Goal: Download file/media

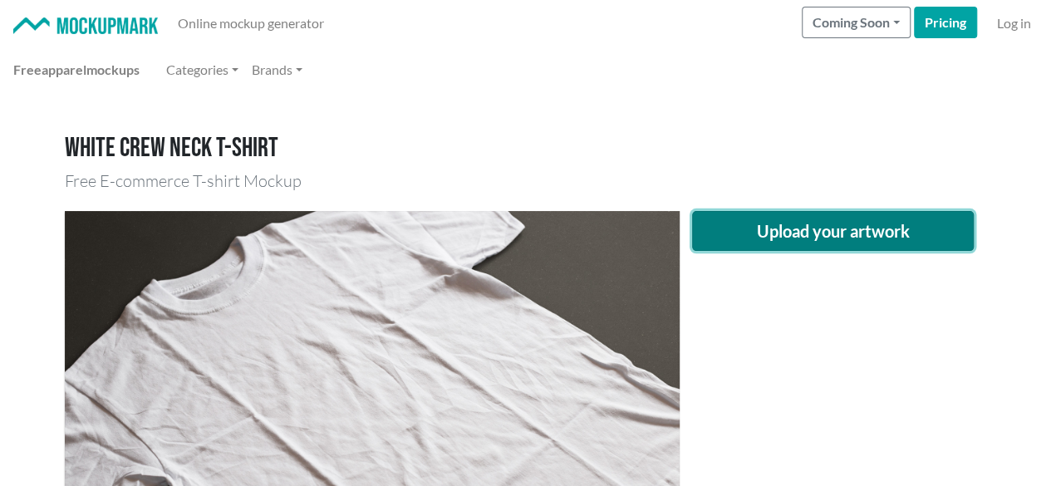
click at [748, 222] on button "Upload your artwork" at bounding box center [833, 231] width 282 height 40
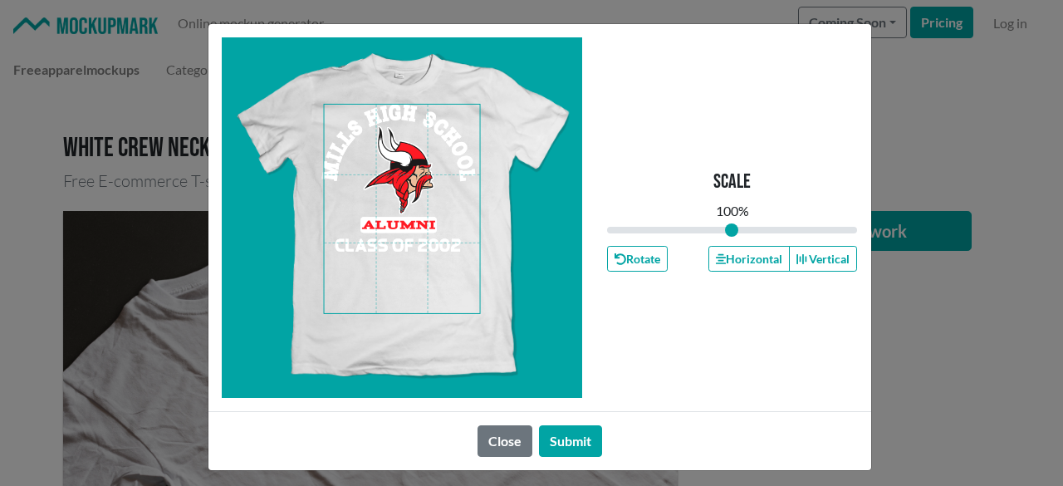
click at [453, 167] on span at bounding box center [402, 209] width 156 height 209
click at [404, 115] on span at bounding box center [402, 209] width 156 height 209
click at [728, 253] on button "Horizontal" at bounding box center [749, 259] width 81 height 26
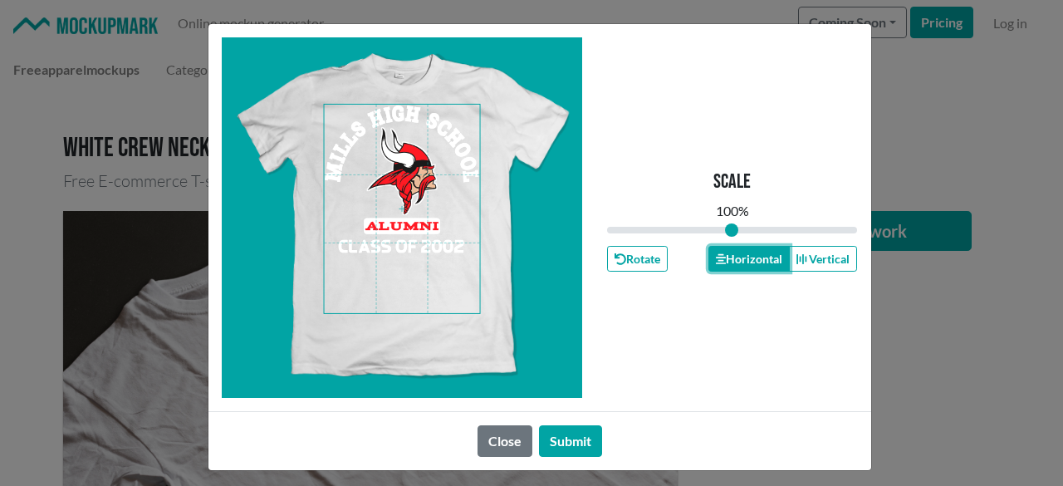
click at [728, 253] on button "Horizontal" at bounding box center [749, 259] width 81 height 26
click at [728, 254] on button "Horizontal" at bounding box center [749, 259] width 81 height 26
drag, startPoint x: 578, startPoint y: 428, endPoint x: 515, endPoint y: 416, distance: 64.2
click at [572, 428] on button "Submit" at bounding box center [570, 441] width 63 height 32
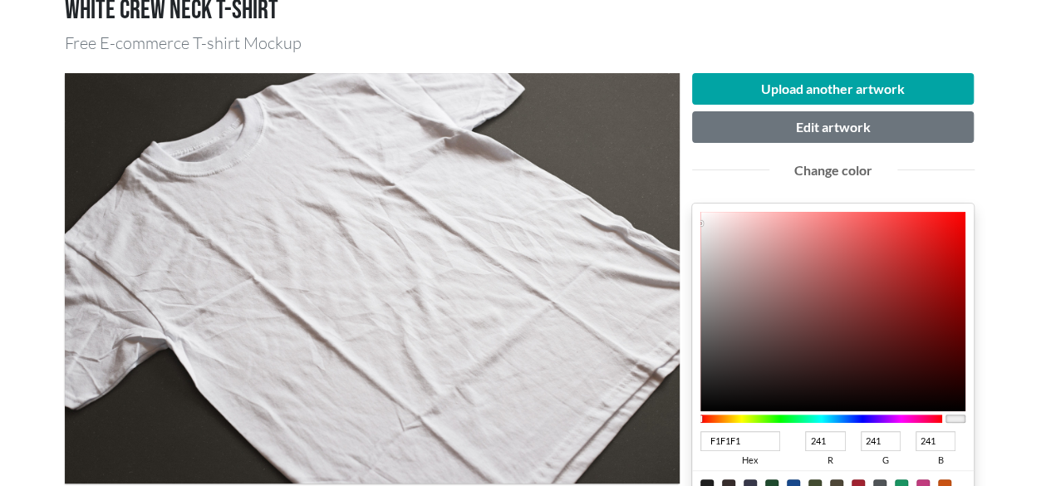
scroll to position [277, 0]
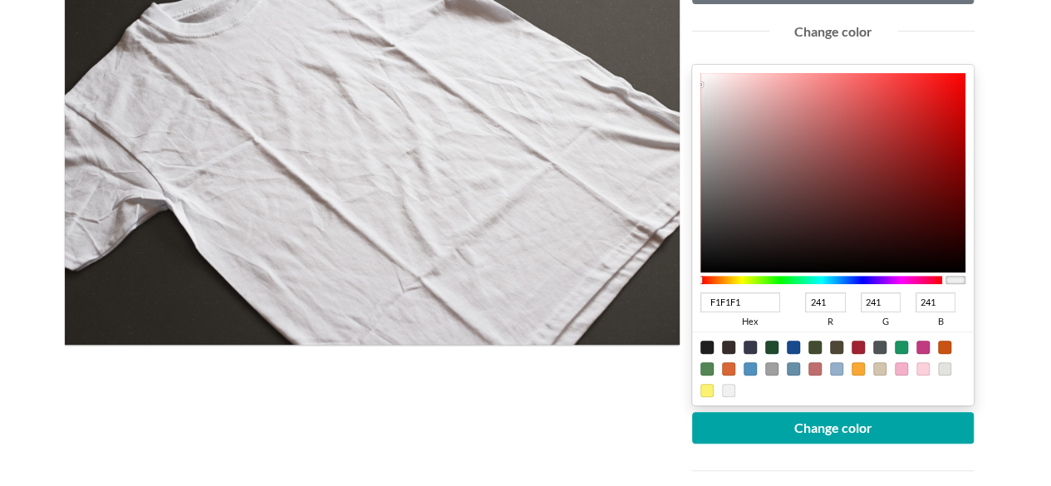
click at [857, 345] on div at bounding box center [857, 347] width 13 height 13
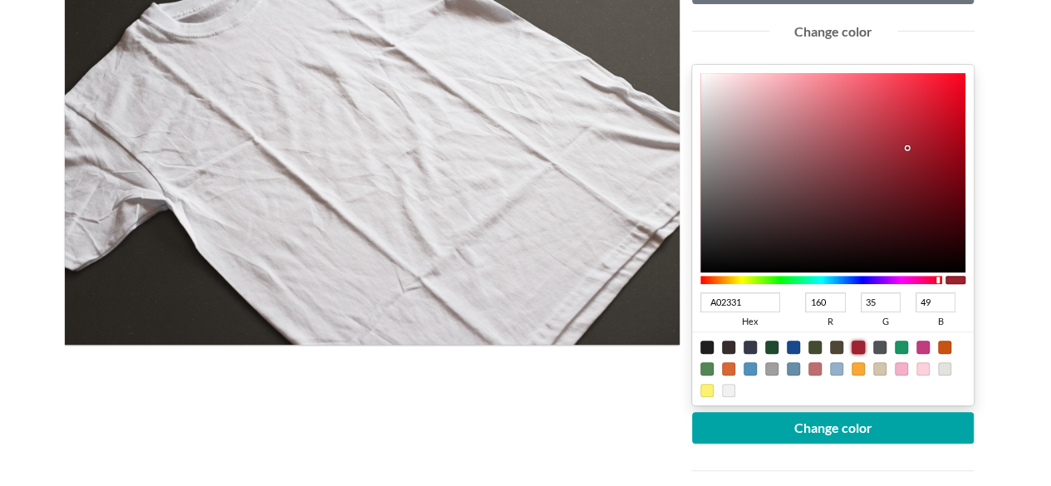
type input "A02331"
type input "160"
type input "35"
type input "49"
type input "CC0F24"
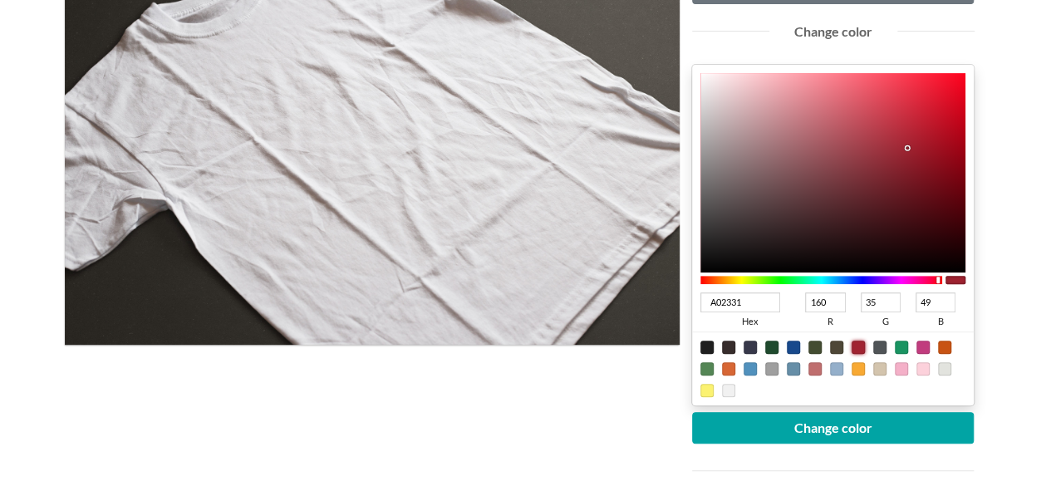
type input "204"
type input "15"
type input "36"
type input "CD0A20"
type input "205"
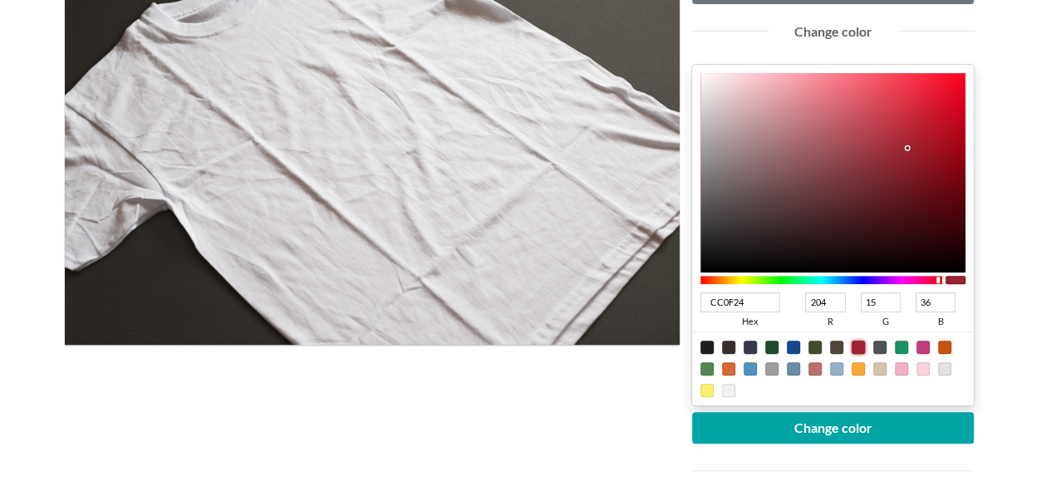
type input "10"
type input "32"
type input "CF0017"
type input "207"
type input "0"
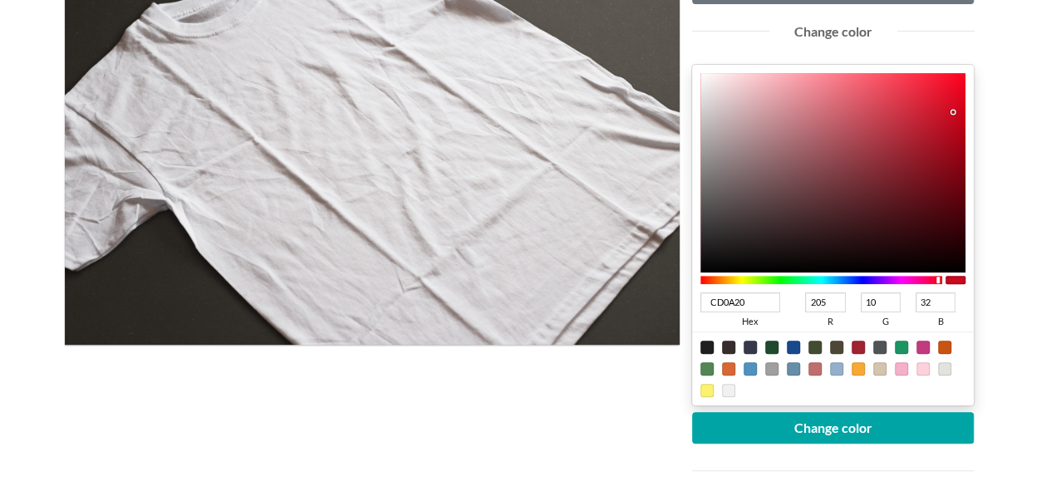
type input "23"
type input "CB0017"
type input "203"
type input "C30016"
type input "195"
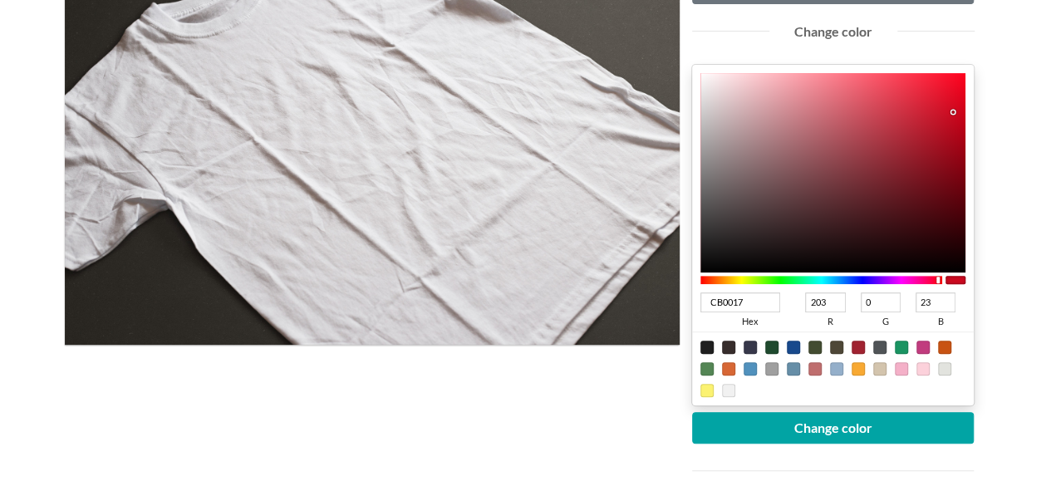
type input "22"
type input "BA0015"
type input "186"
type input "21"
type input "B60015"
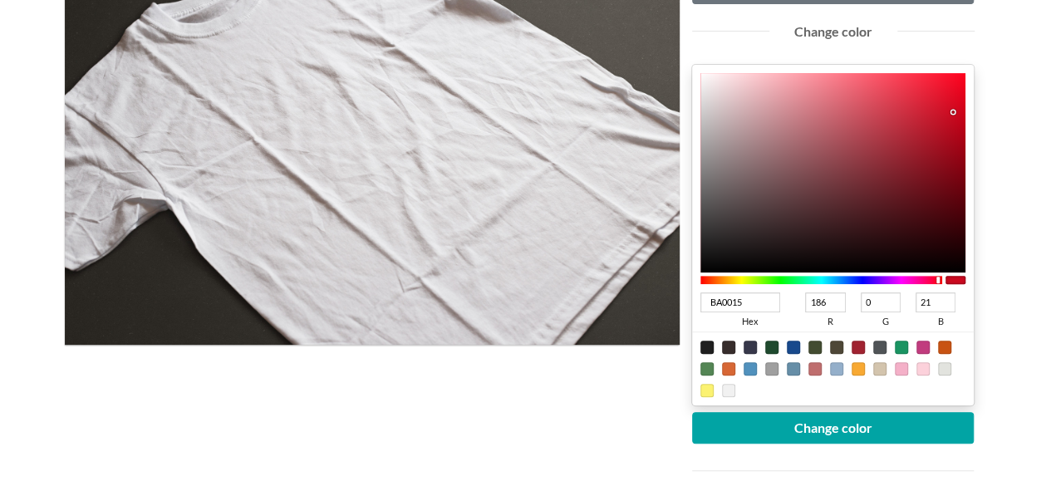
type input "182"
type input "AE0014"
type input "174"
type input "20"
drag, startPoint x: 946, startPoint y: 112, endPoint x: 1017, endPoint y: 135, distance: 74.3
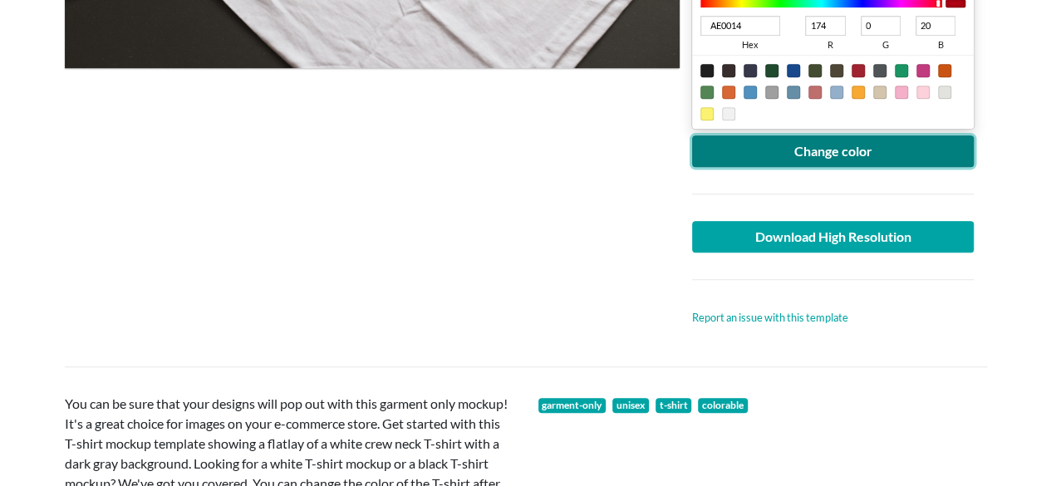
click at [824, 154] on button "Change color" at bounding box center [833, 151] width 282 height 32
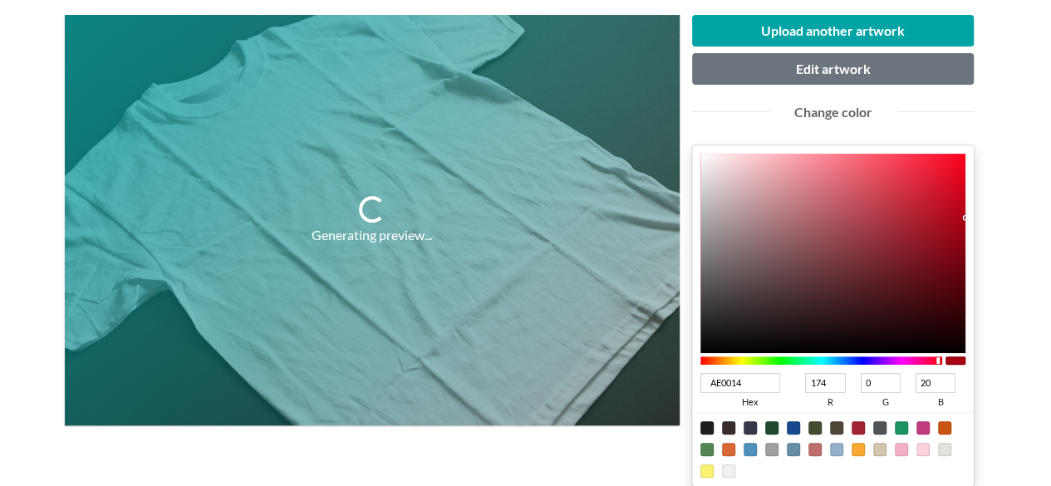
scroll to position [138, 0]
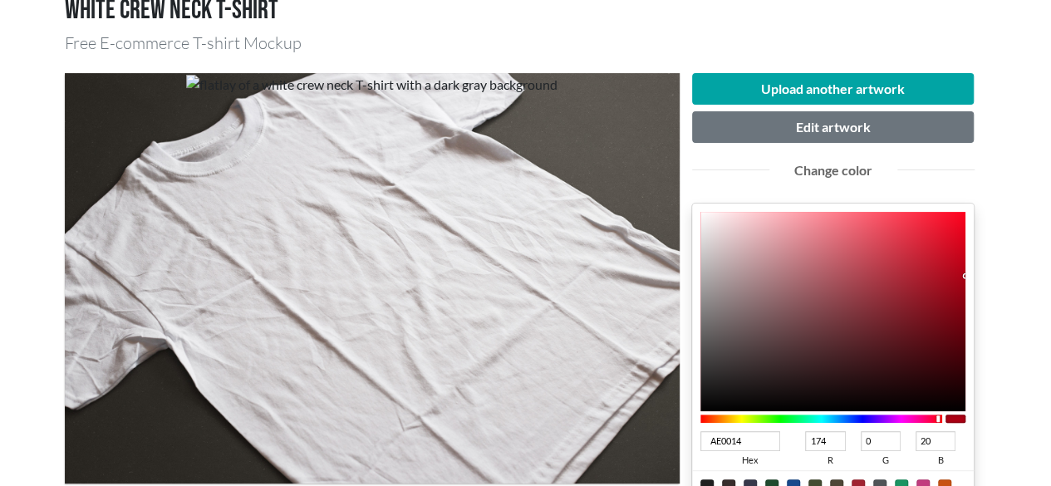
type input "CA0219"
type input "202"
type input "2"
type input "25"
type input "CB0017"
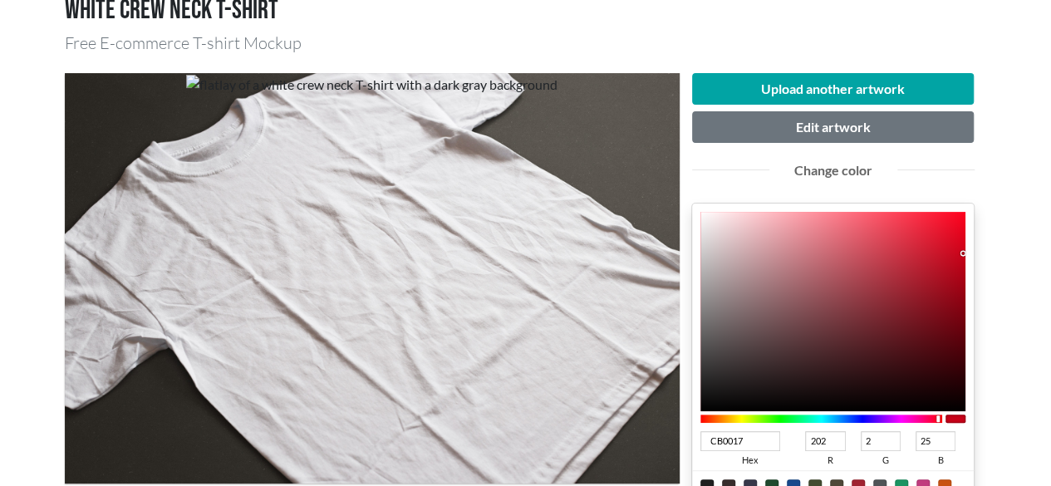
type input "203"
type input "0"
type input "23"
type input "C60016"
type input "198"
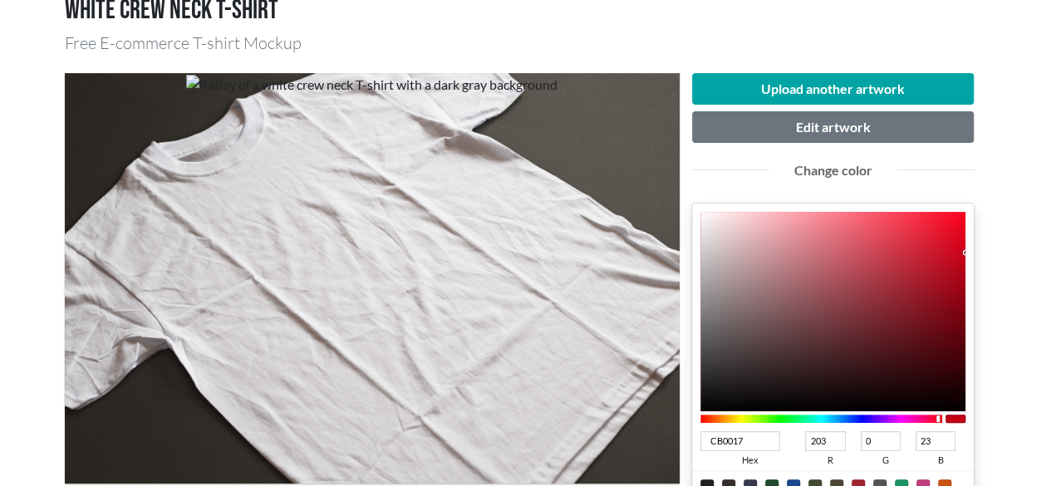
type input "22"
type input "C10015"
type input "193"
type input "21"
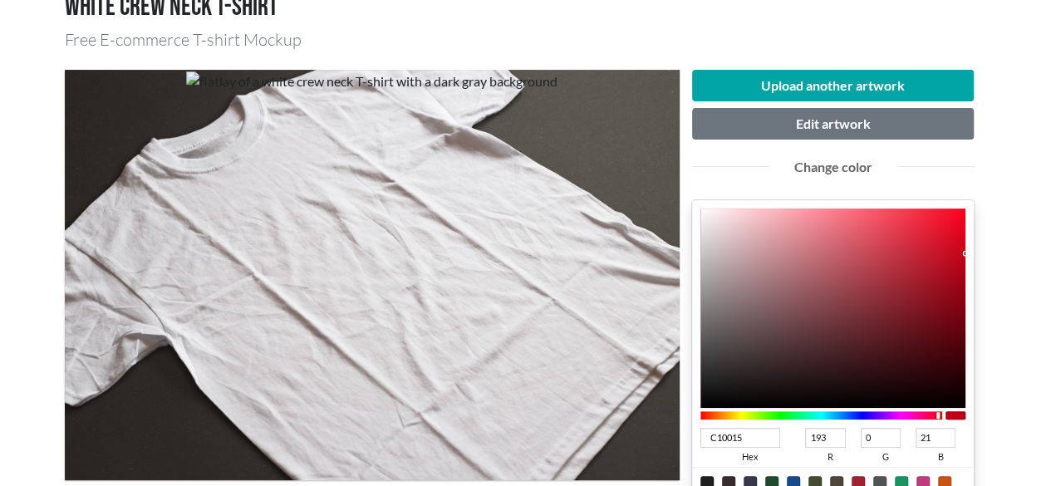
type input "7F000E"
type input "127"
type input "14"
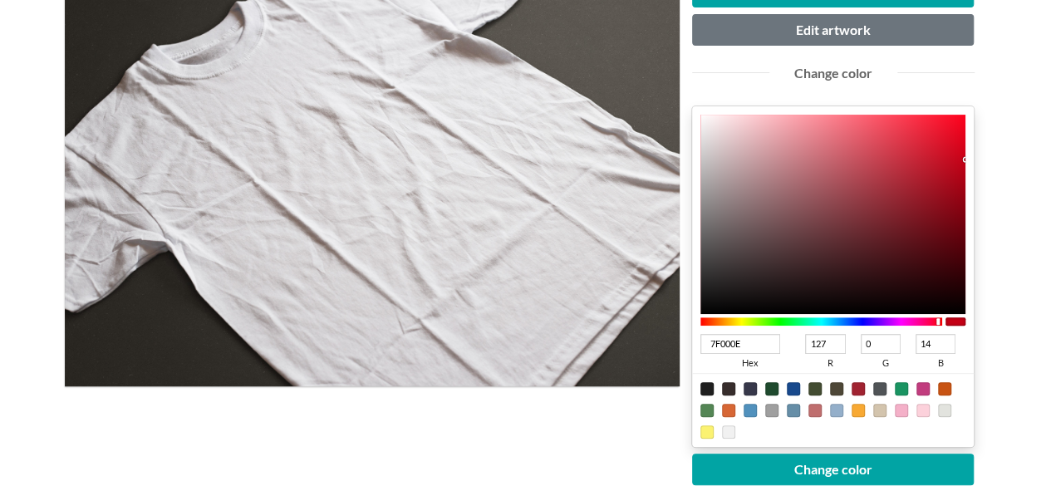
type input "0B0001"
type input "11"
type input "1"
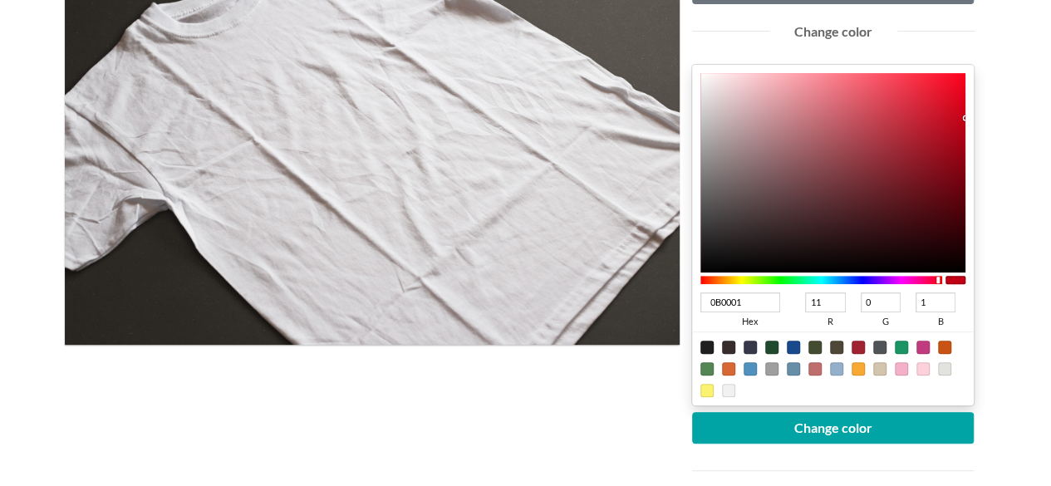
type input "000000"
type input "0"
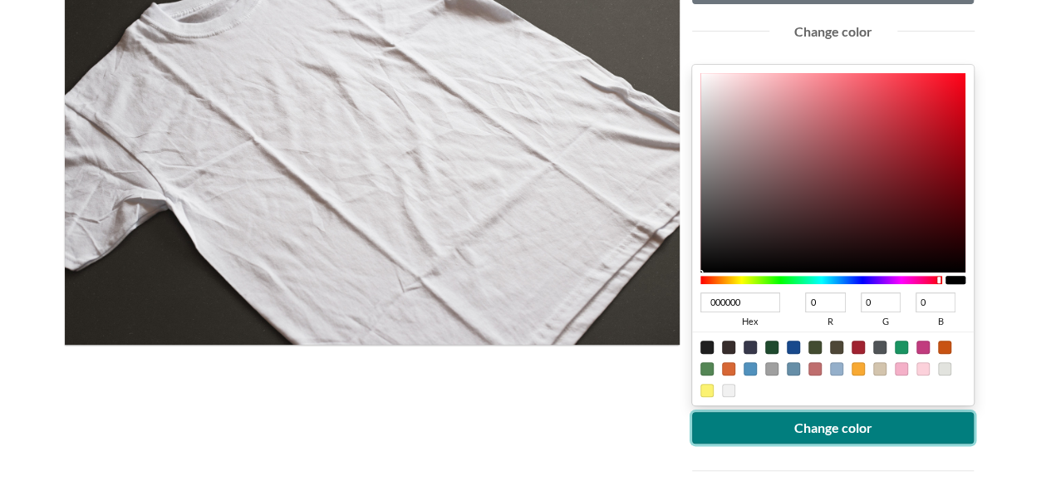
drag, startPoint x: 861, startPoint y: 434, endPoint x: 768, endPoint y: 429, distance: 92.3
click at [861, 435] on button "Change color" at bounding box center [833, 428] width 282 height 32
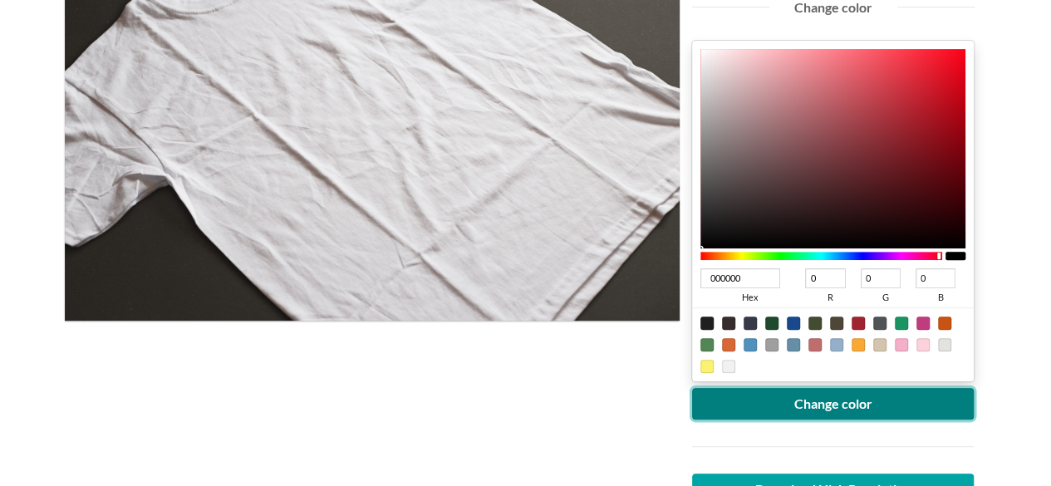
scroll to position [415, 0]
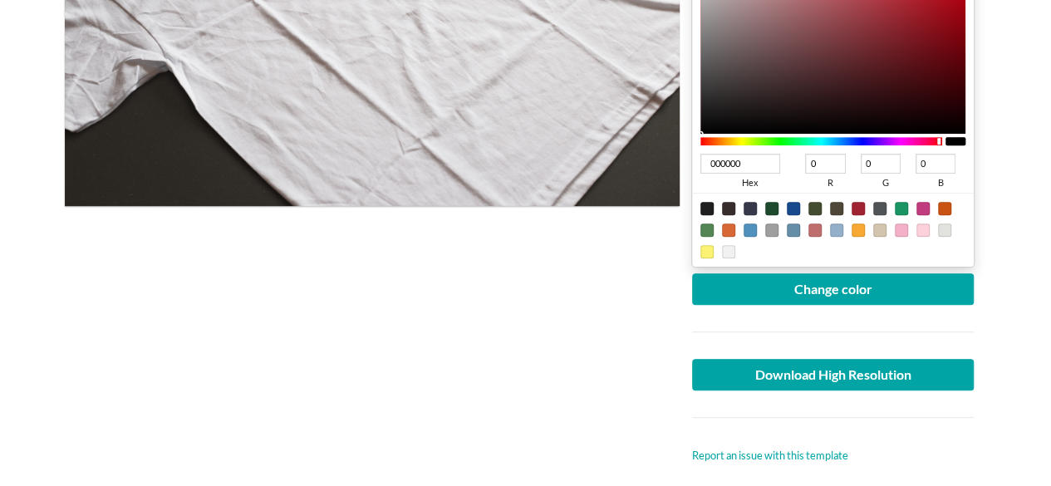
click at [856, 207] on div at bounding box center [857, 208] width 13 height 13
type input "A02331"
type input "160"
type input "35"
type input "49"
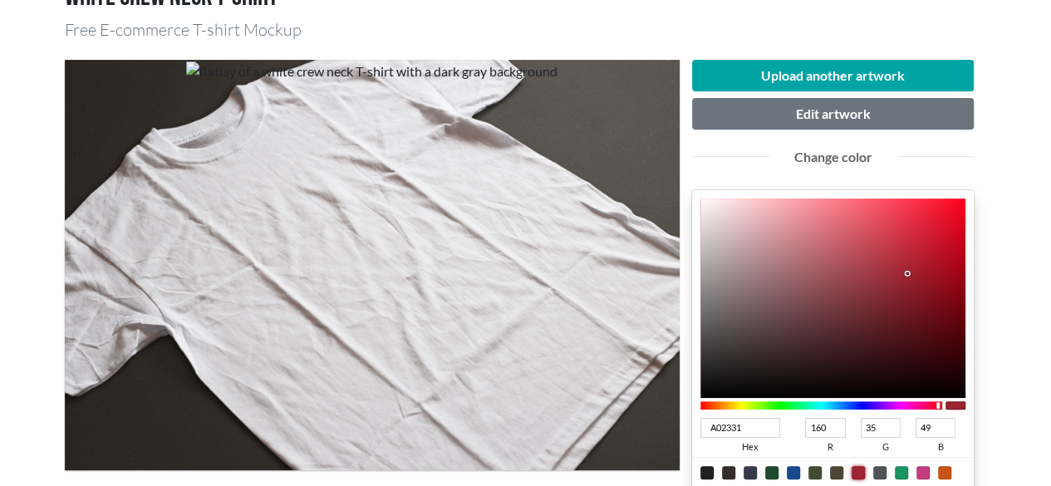
scroll to position [138, 0]
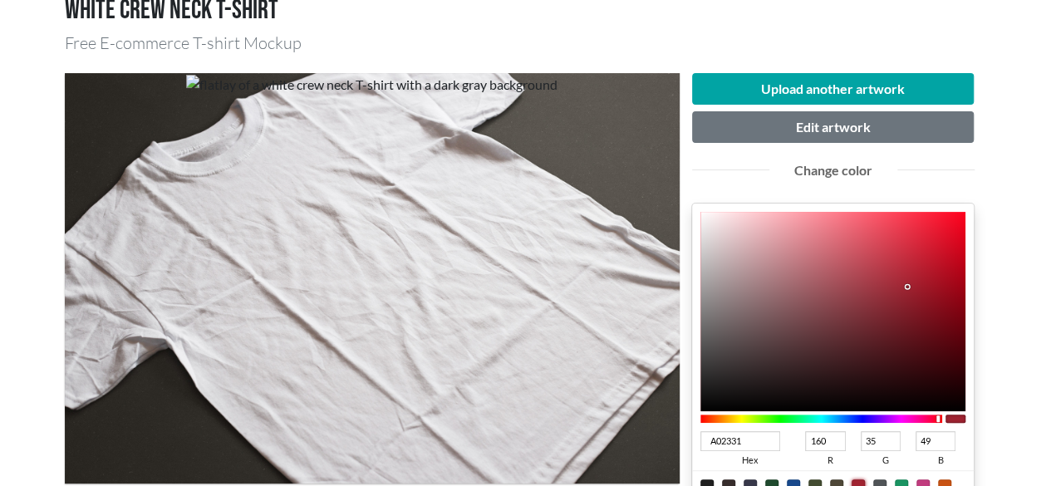
type input "DE0D24"
type input "222"
type input "13"
type input "36"
type input "E0061E"
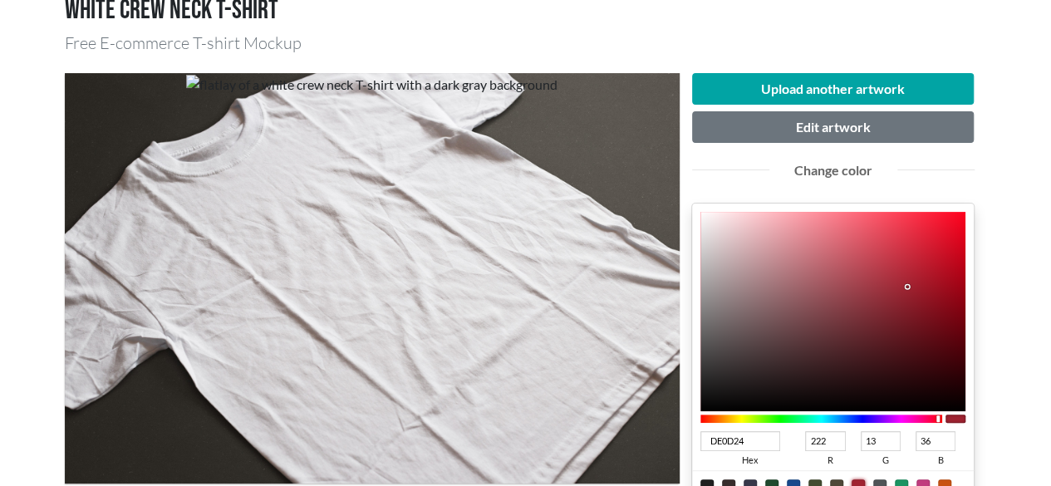
type input "224"
type input "6"
type input "30"
type input "E30019"
type input "227"
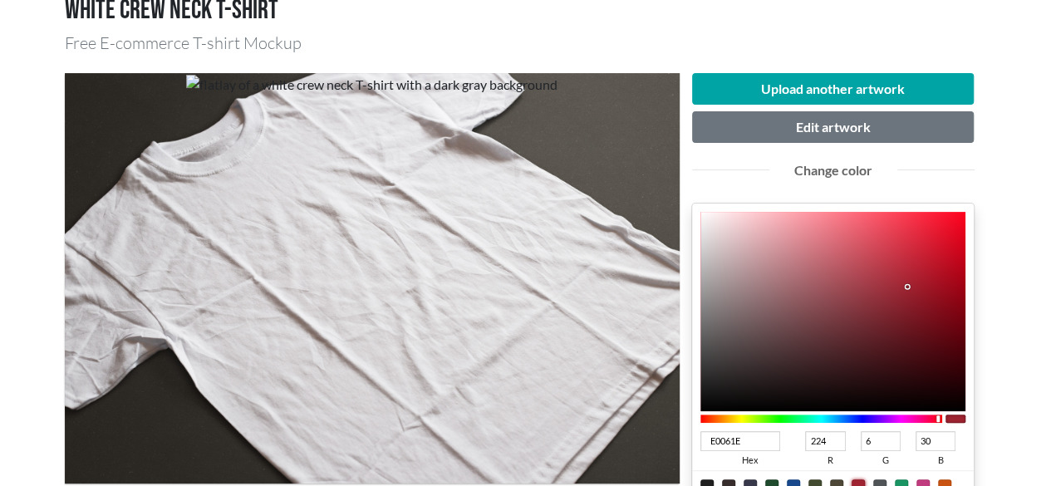
type input "0"
type input "25"
type input "E10019"
type input "225"
type input "DC0018"
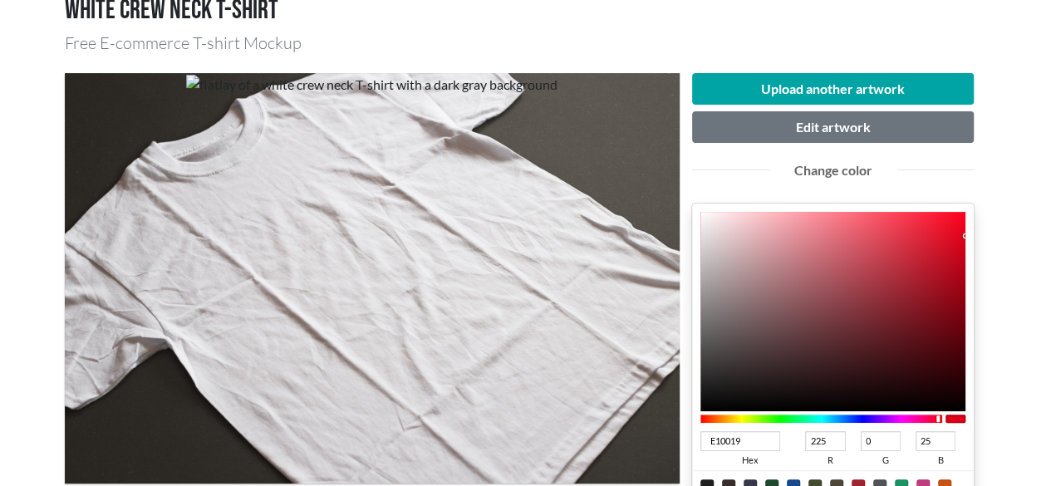
type input "220"
type input "24"
type input "D50017"
type input "213"
type input "23"
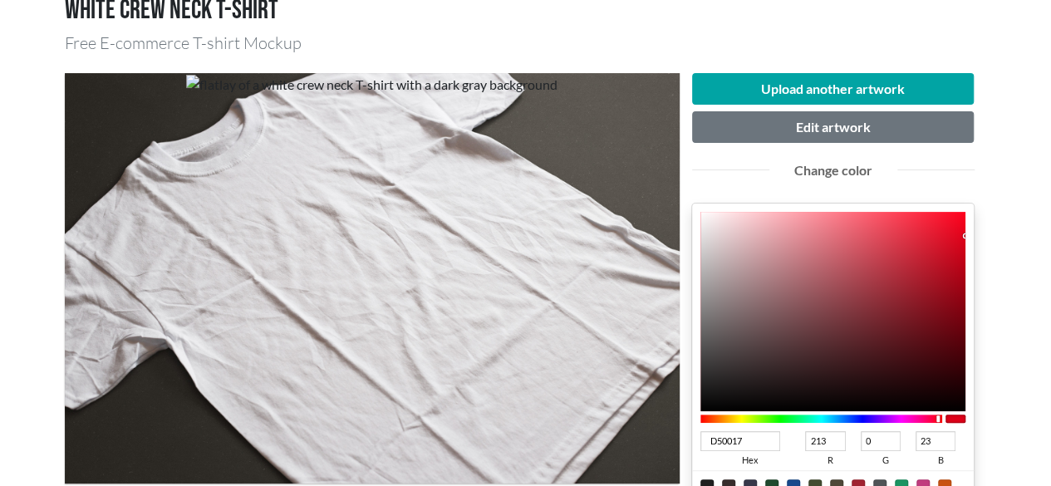
type input "D30017"
type input "211"
type input "D20017"
type input "210"
drag, startPoint x: 965, startPoint y: 233, endPoint x: 1007, endPoint y: 238, distance: 41.8
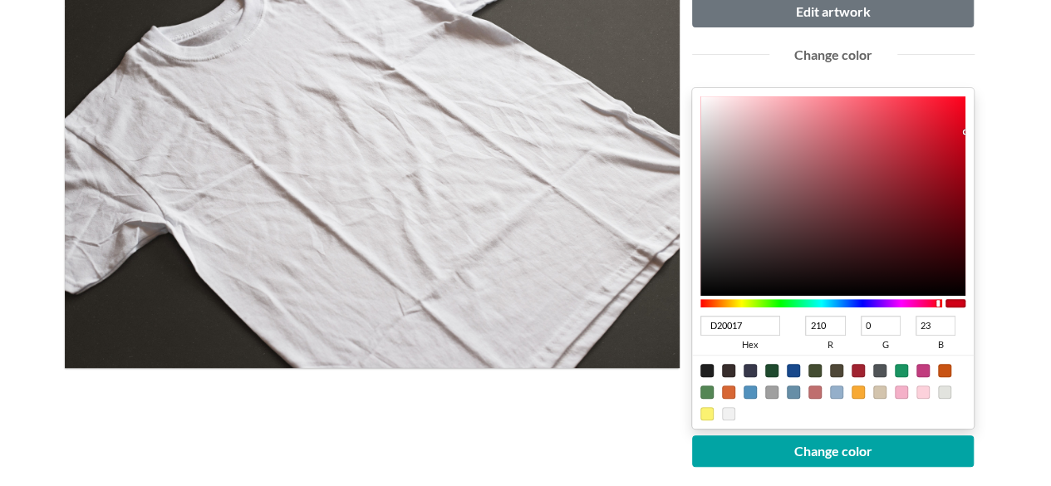
scroll to position [277, 0]
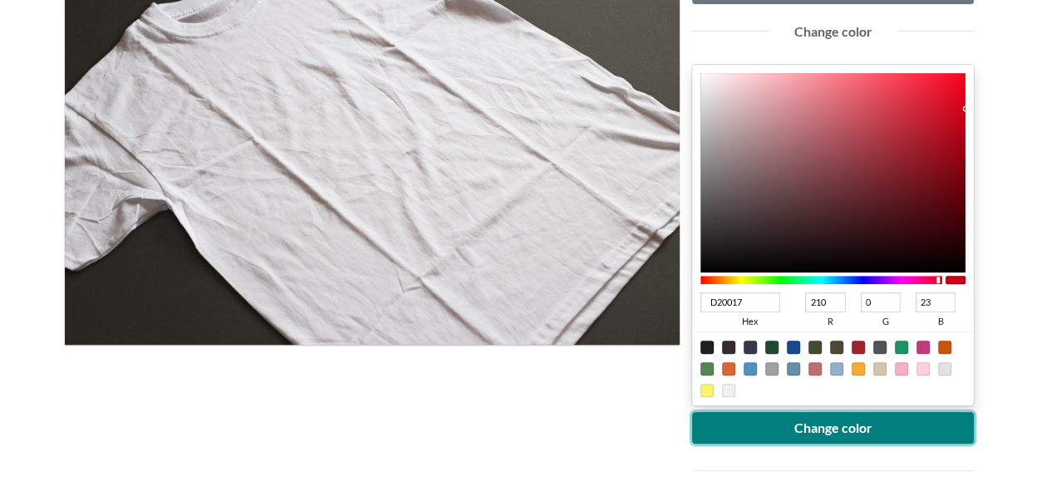
click at [840, 428] on button "Change color" at bounding box center [833, 428] width 282 height 32
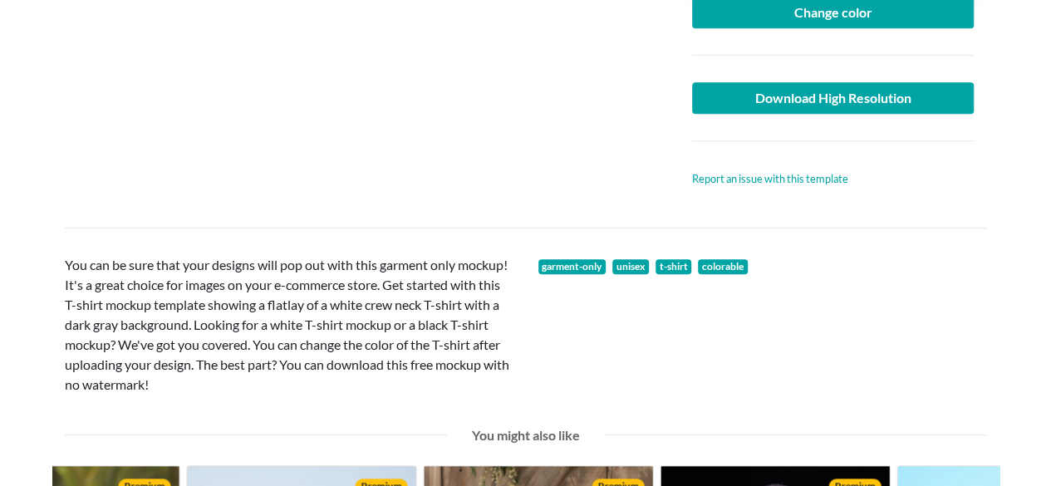
click at [423, 233] on div at bounding box center [525, 227] width 947 height 27
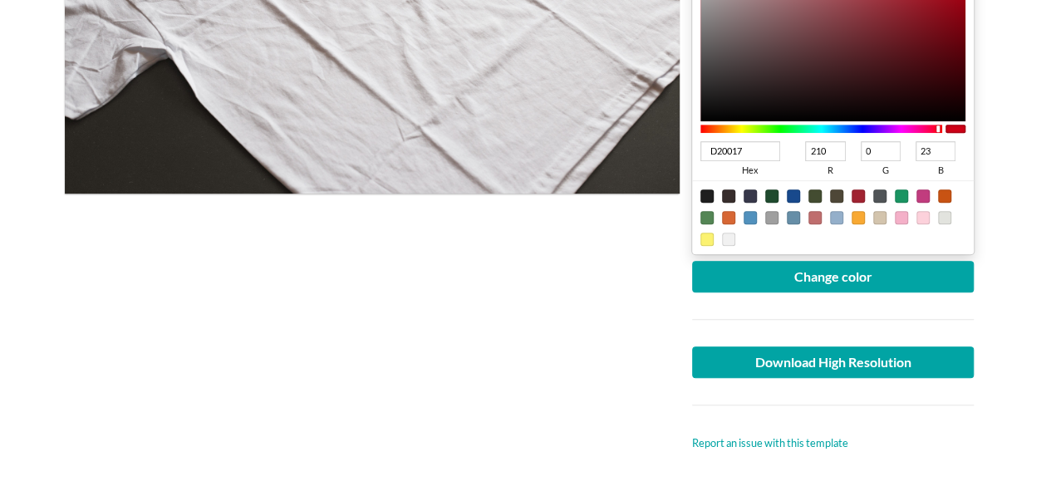
scroll to position [415, 0]
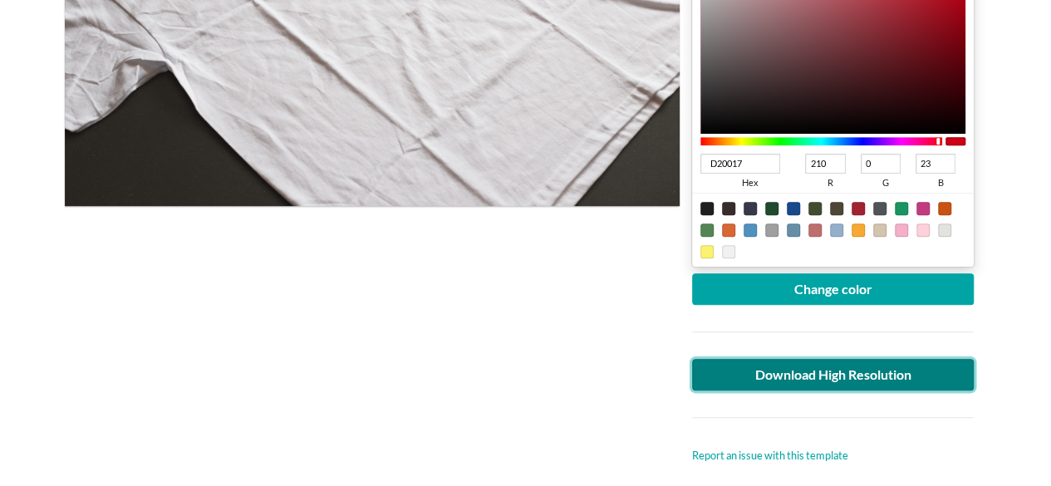
click at [761, 368] on link "Download High Resolution" at bounding box center [833, 375] width 282 height 32
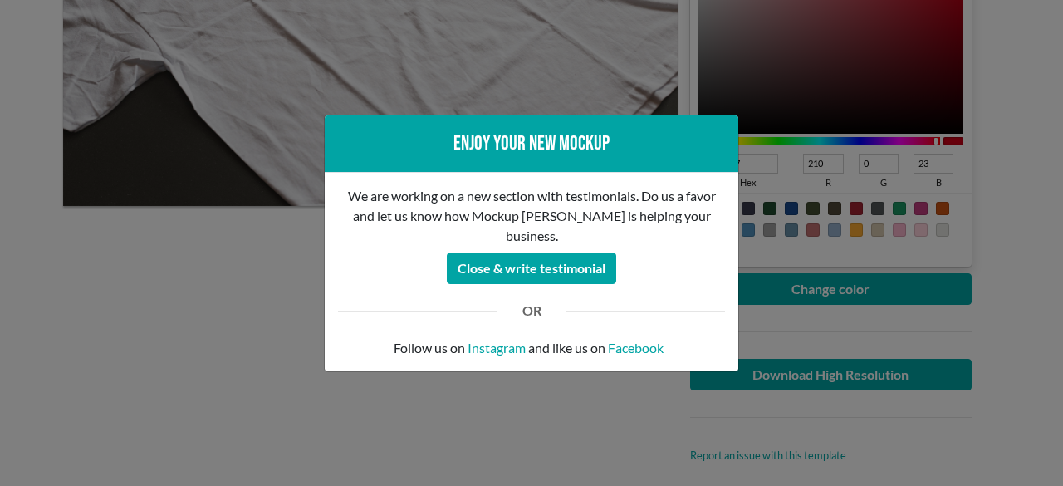
click at [113, 318] on div "Enjoy your new mockup We are working on a new section with testimonials. Do us …" at bounding box center [531, 243] width 1063 height 486
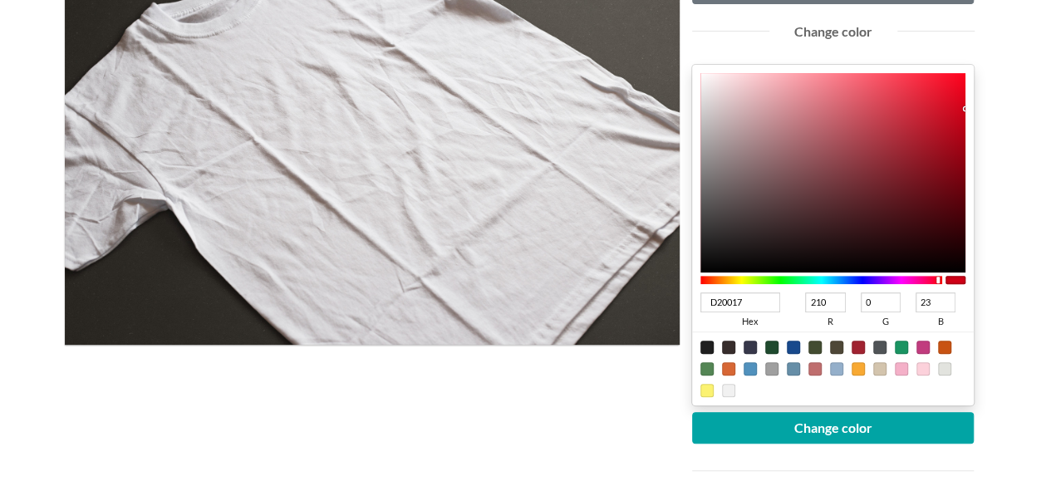
scroll to position [0, 0]
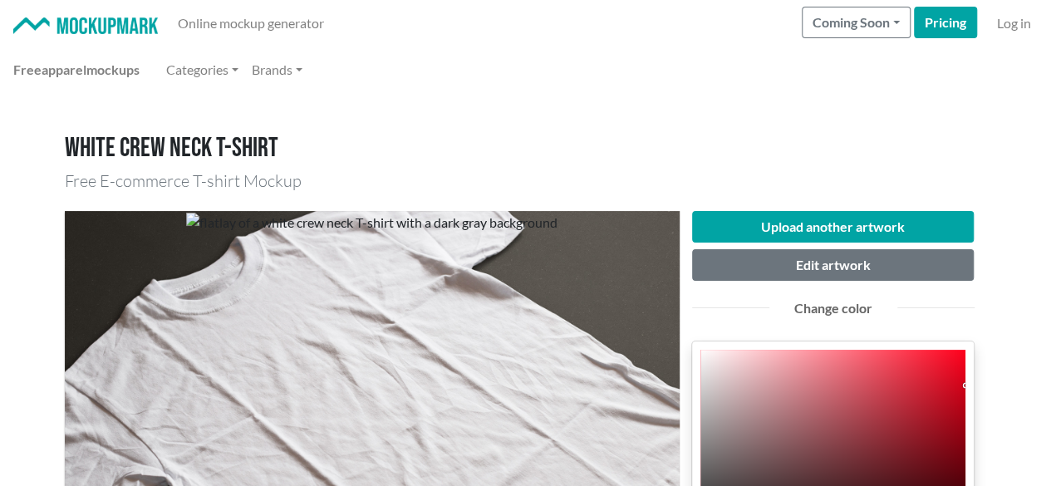
drag, startPoint x: 422, startPoint y: 89, endPoint x: 429, endPoint y: 98, distance: 11.8
click at [422, 89] on nav "Free apparel mockups Categories Brands" at bounding box center [525, 70] width 1051 height 47
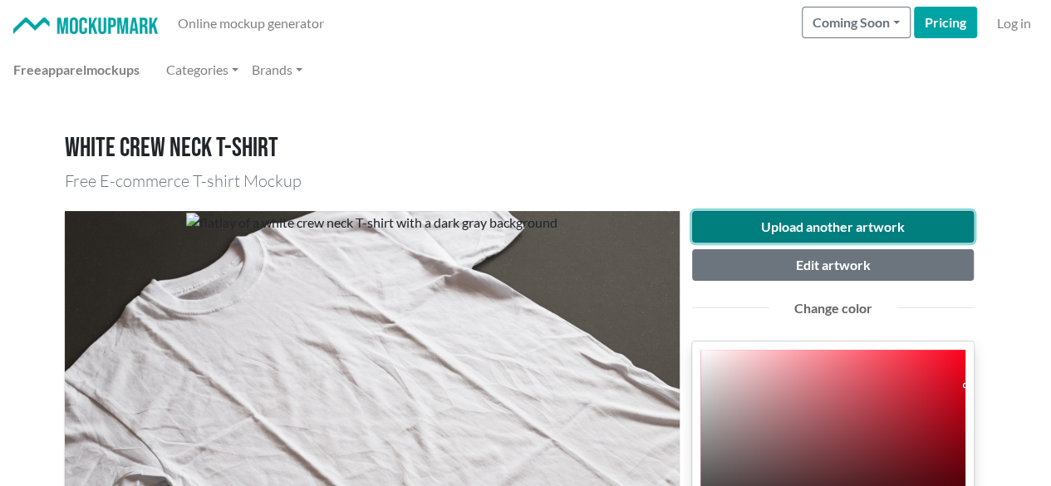
click at [744, 218] on button "Upload another artwork" at bounding box center [833, 227] width 282 height 32
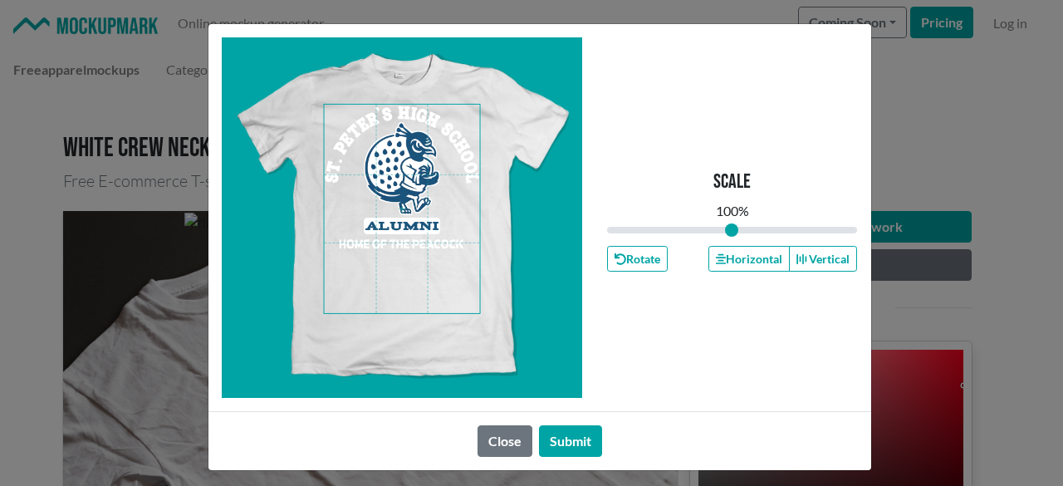
click at [400, 144] on span at bounding box center [402, 209] width 156 height 209
click at [749, 258] on button "Horizontal" at bounding box center [749, 259] width 81 height 26
click at [745, 258] on button "Horizontal" at bounding box center [749, 259] width 81 height 26
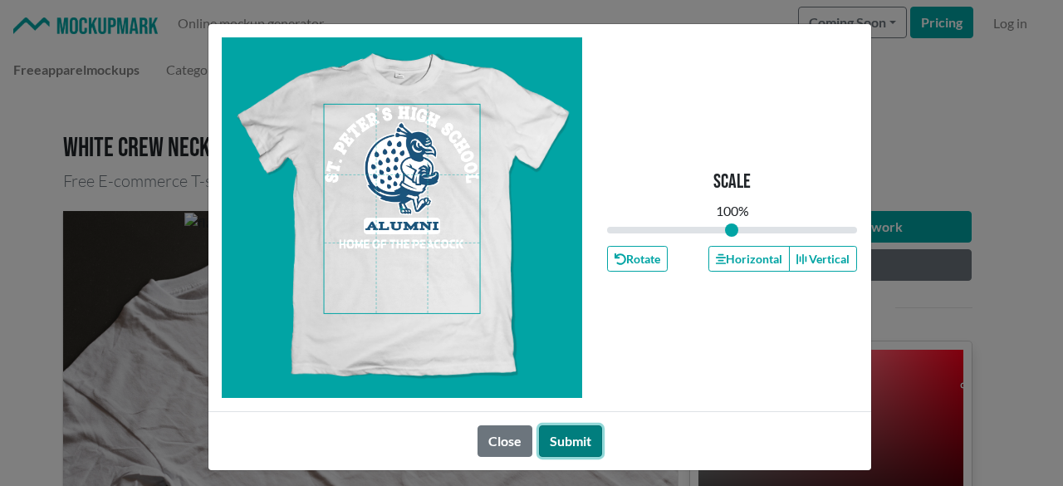
click at [571, 446] on button "Submit" at bounding box center [570, 441] width 63 height 32
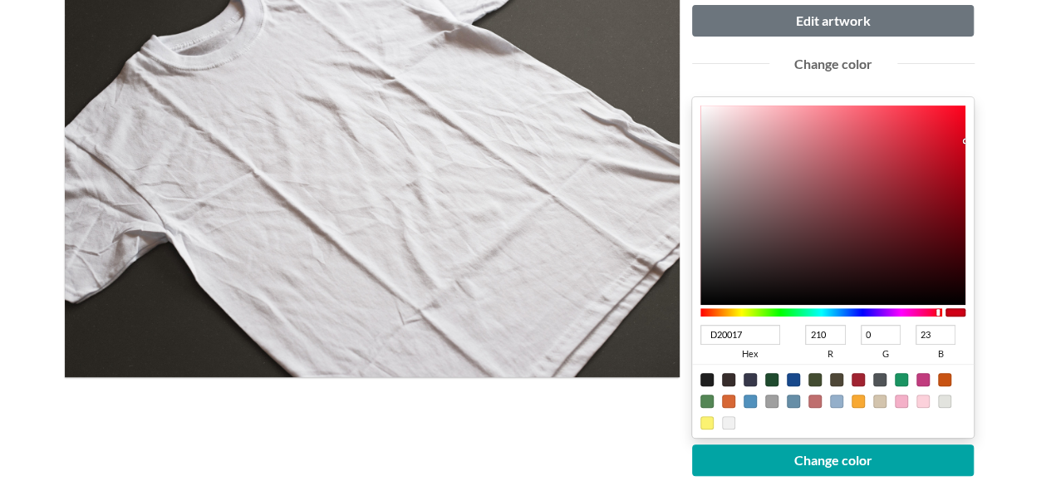
scroll to position [277, 0]
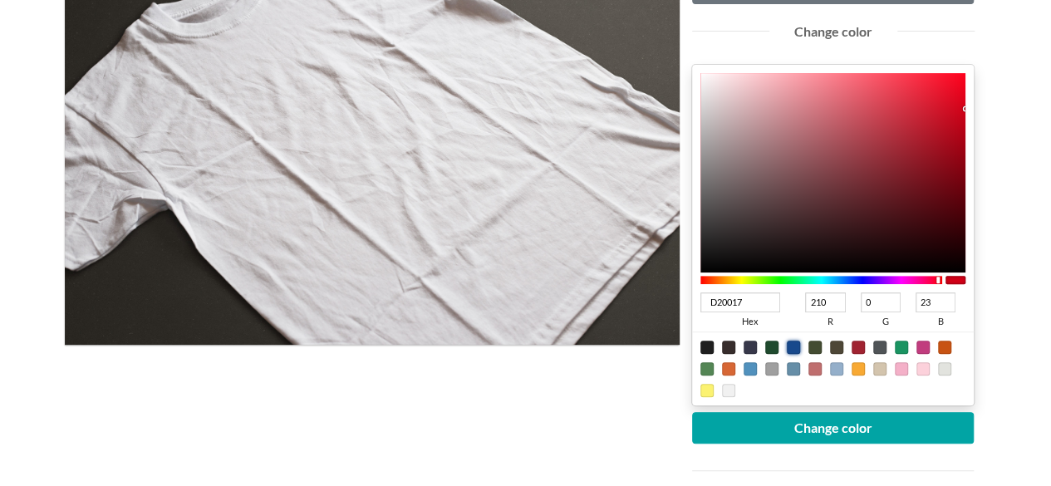
click at [794, 341] on div at bounding box center [793, 347] width 13 height 13
type input "18498C"
type input "24"
type input "73"
type input "140"
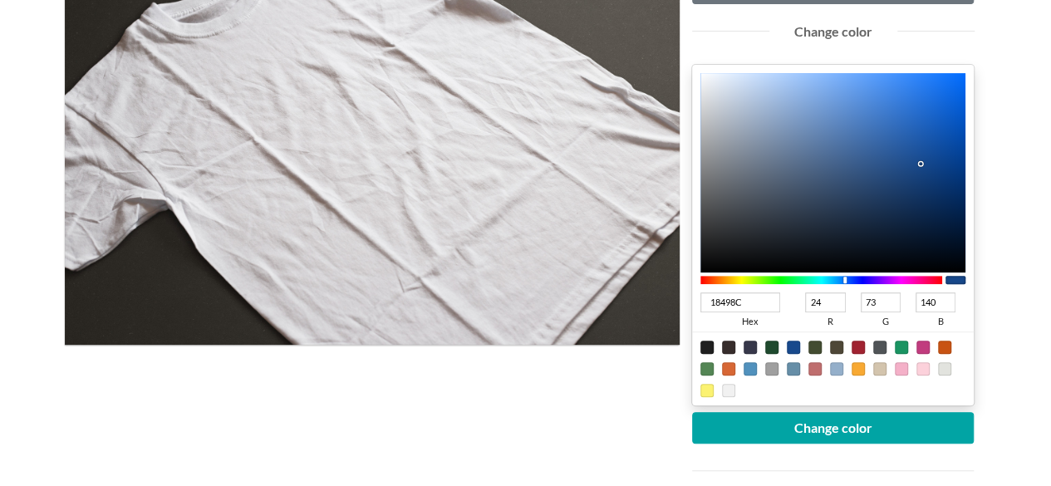
click at [977, 197] on div "Upload another artwork Edit artwork Change color 18498C hex 24 r 73 g 140 b 100…" at bounding box center [833, 268] width 307 height 669
type input "03295C"
type input "3"
type input "41"
type input "92"
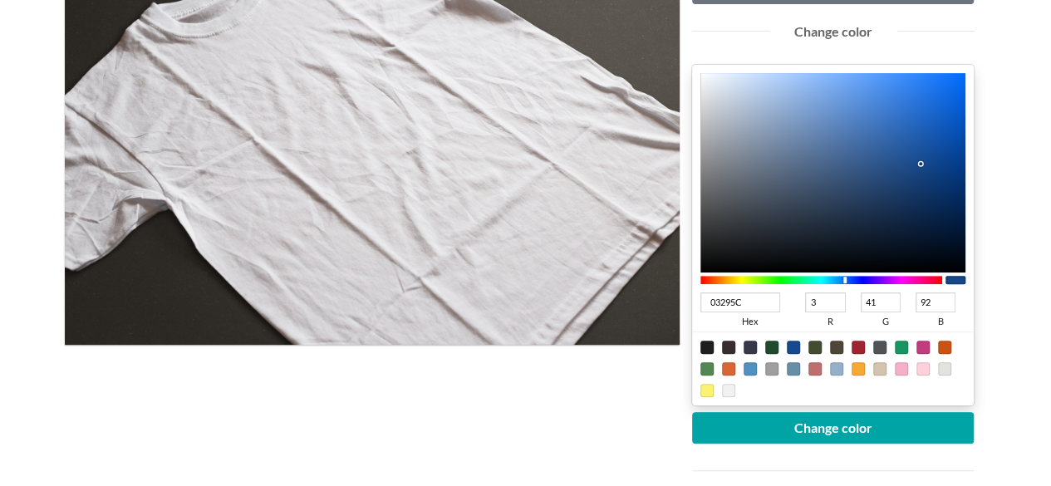
type input "00265A"
type input "0"
type input "38"
type input "90"
type input "002557"
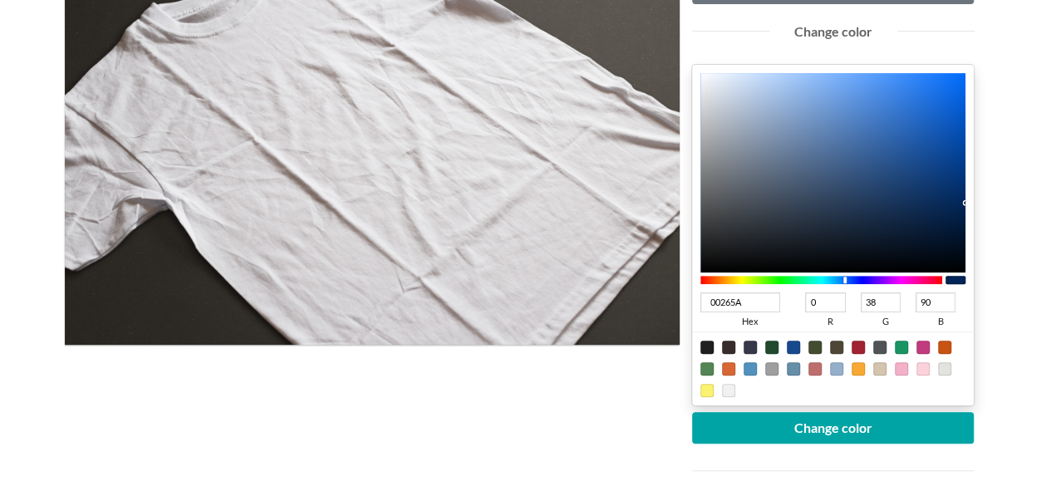
type input "37"
type input "87"
type input "002454"
type input "36"
type input "84"
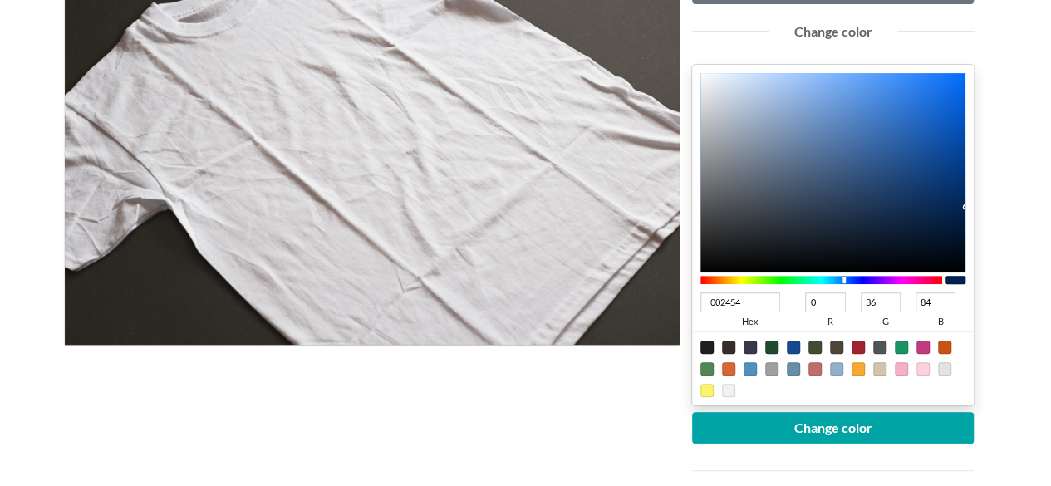
type input "002455"
type input "85"
type input "002456"
type input "86"
type input "00265A"
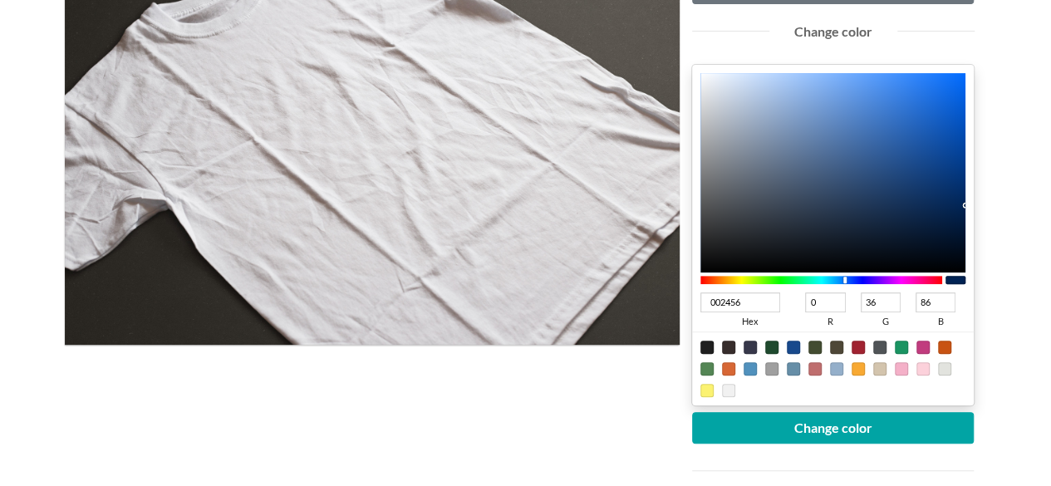
type input "38"
type input "90"
type input "00265B"
type input "91"
type input "00285F"
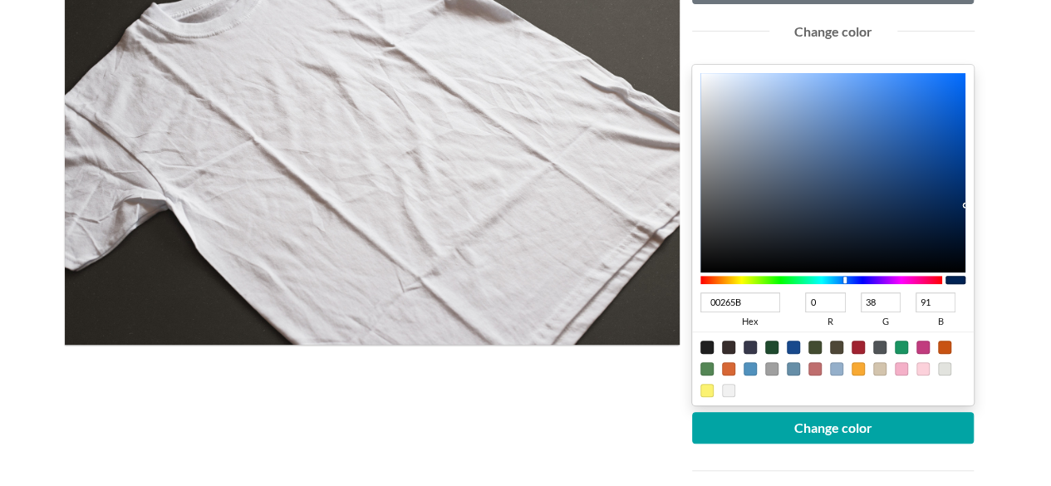
type input "40"
type input "95"
drag, startPoint x: 957, startPoint y: 199, endPoint x: 999, endPoint y: 197, distance: 41.6
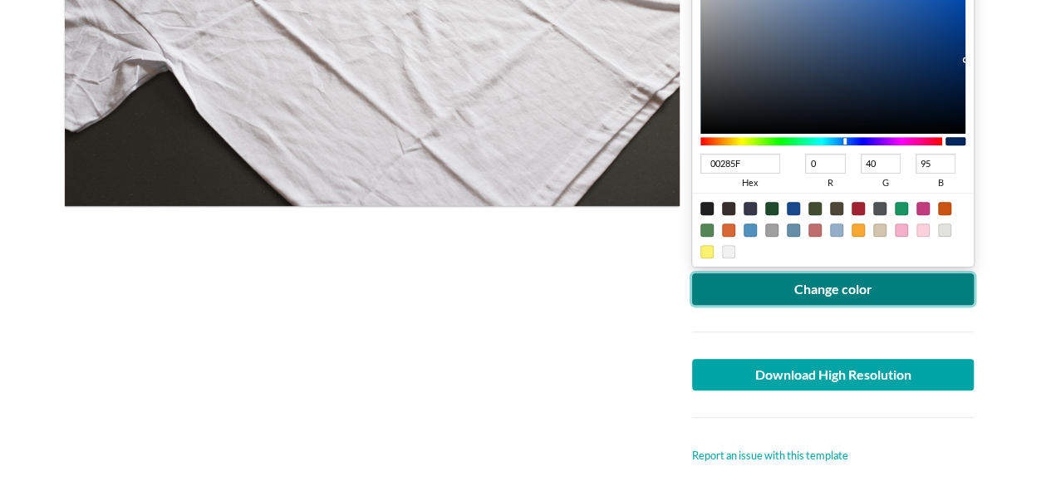
click at [867, 290] on button "Change color" at bounding box center [833, 289] width 282 height 32
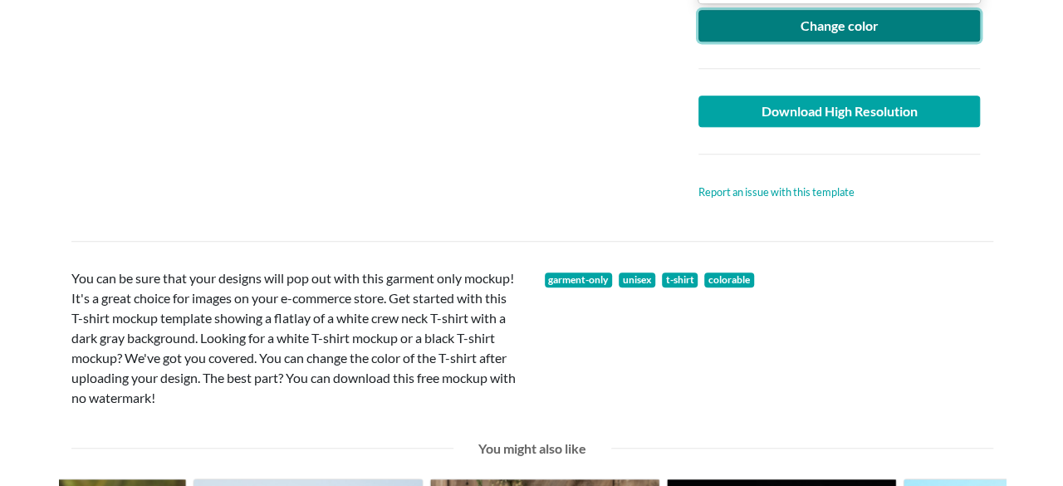
scroll to position [692, 0]
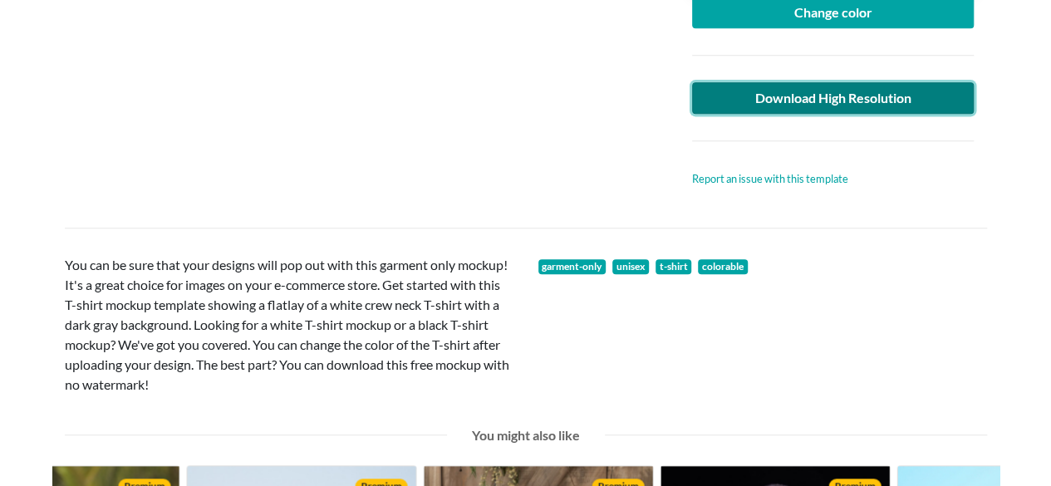
click at [809, 105] on link "Download High Resolution" at bounding box center [833, 98] width 282 height 32
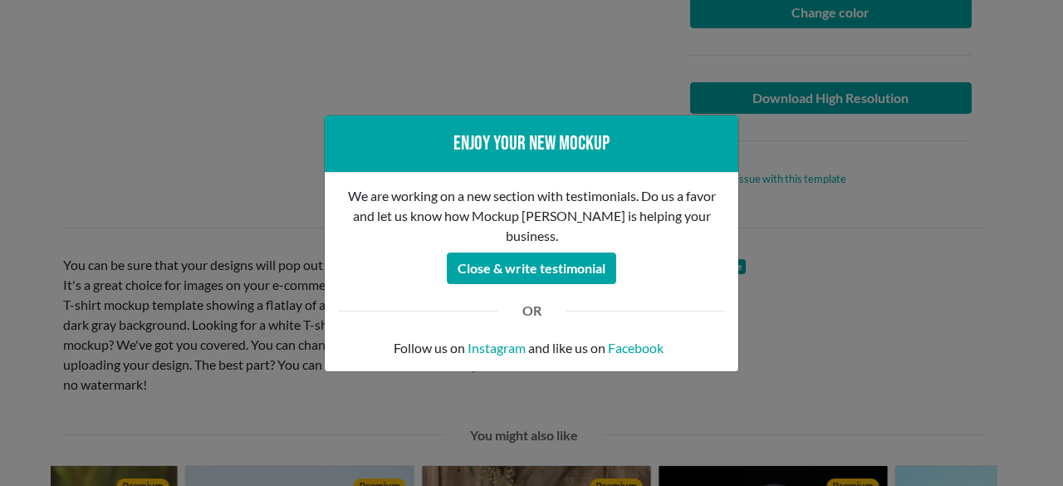
click at [166, 155] on div "Enjoy your new mockup We are working on a new section with testimonials. Do us …" at bounding box center [531, 243] width 1063 height 486
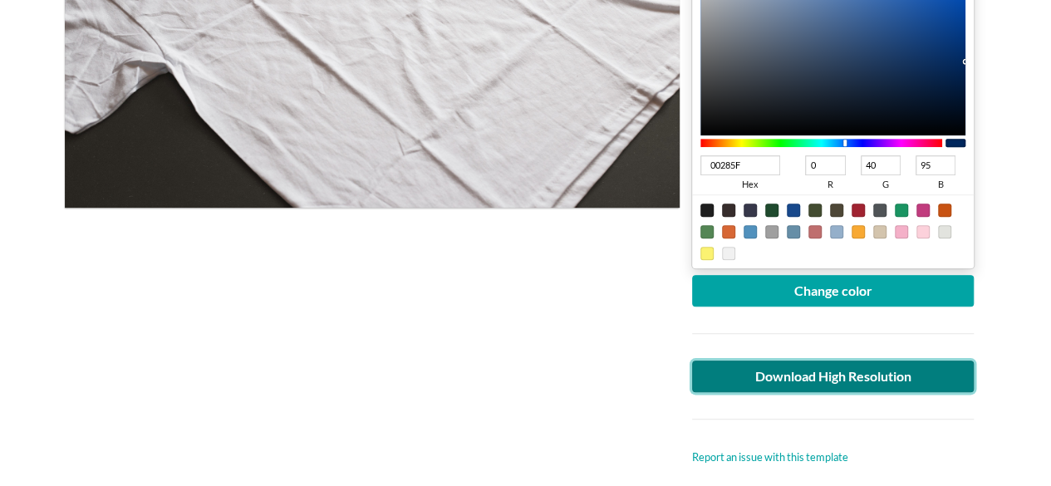
scroll to position [0, 0]
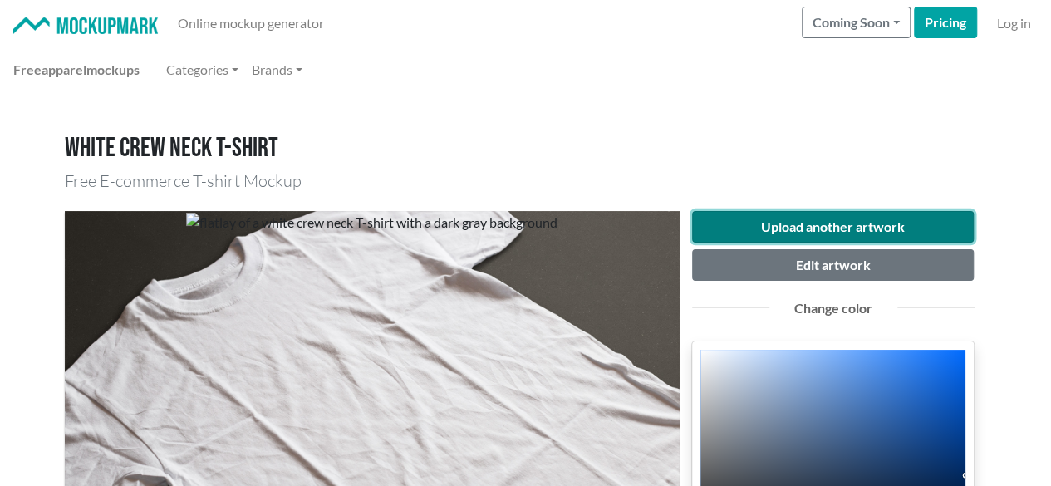
click at [749, 219] on button "Upload another artwork" at bounding box center [833, 227] width 282 height 32
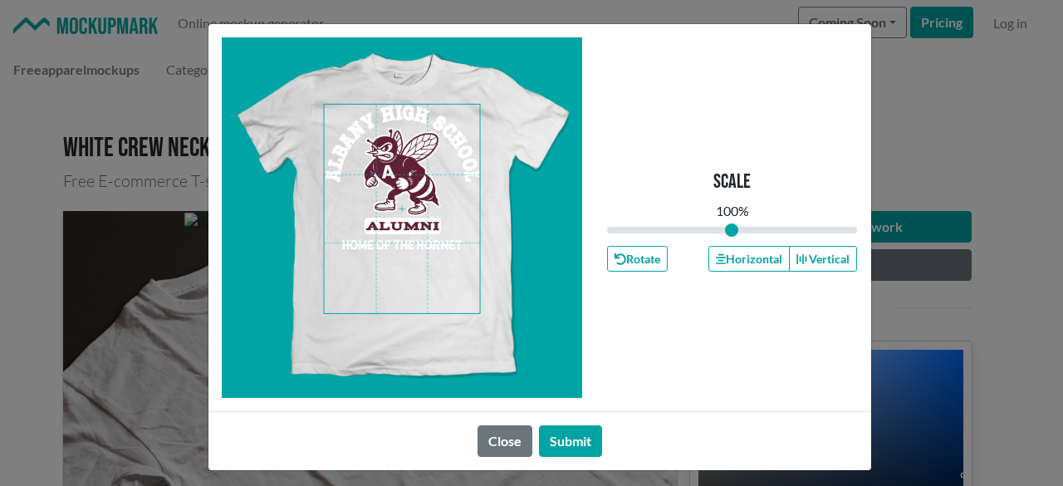
click at [399, 155] on span at bounding box center [402, 209] width 156 height 209
click at [405, 133] on span at bounding box center [402, 209] width 156 height 209
click at [735, 257] on button "Horizontal" at bounding box center [749, 259] width 81 height 26
click at [733, 258] on button "Horizontal" at bounding box center [749, 259] width 81 height 26
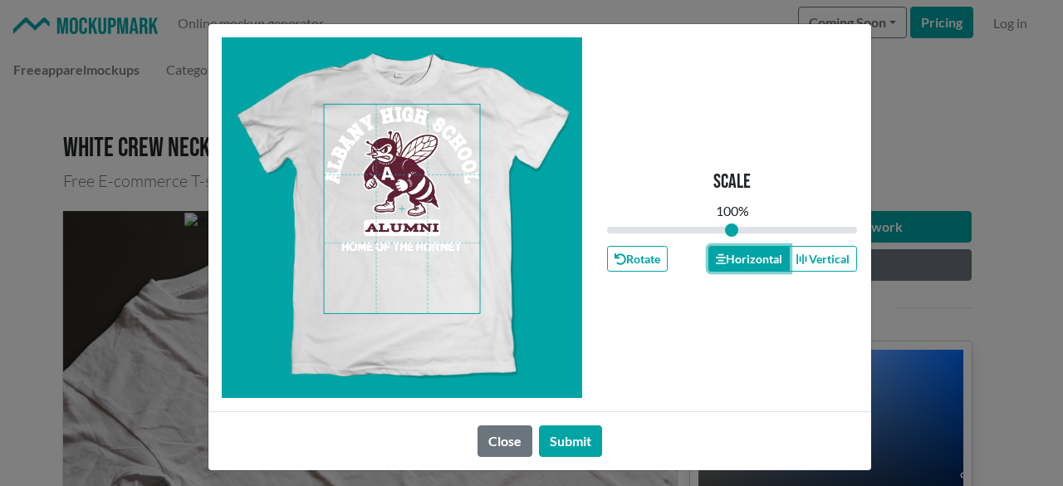
click at [726, 261] on button "Horizontal" at bounding box center [749, 259] width 81 height 26
drag, startPoint x: 577, startPoint y: 429, endPoint x: 330, endPoint y: 235, distance: 314.1
click at [574, 429] on button "Submit" at bounding box center [570, 441] width 63 height 32
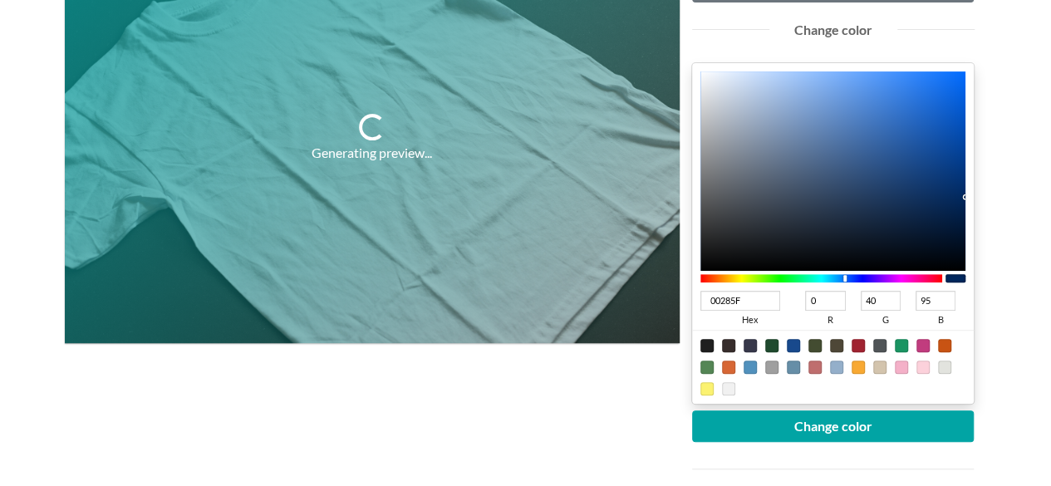
scroll to position [277, 0]
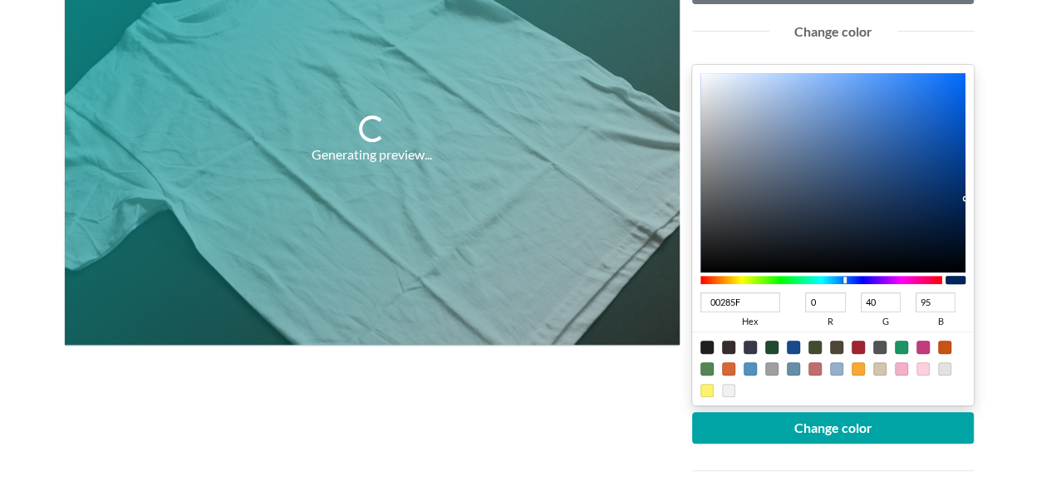
drag, startPoint x: 859, startPoint y: 341, endPoint x: 887, endPoint y: 304, distance: 46.2
click at [859, 341] on div at bounding box center [857, 347] width 13 height 13
type input "A02331"
type input "160"
type input "35"
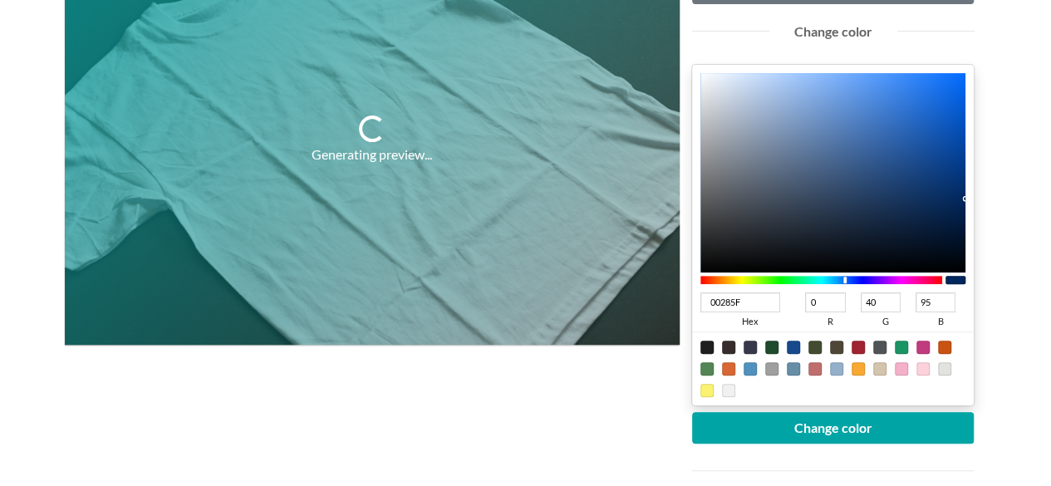
type input "49"
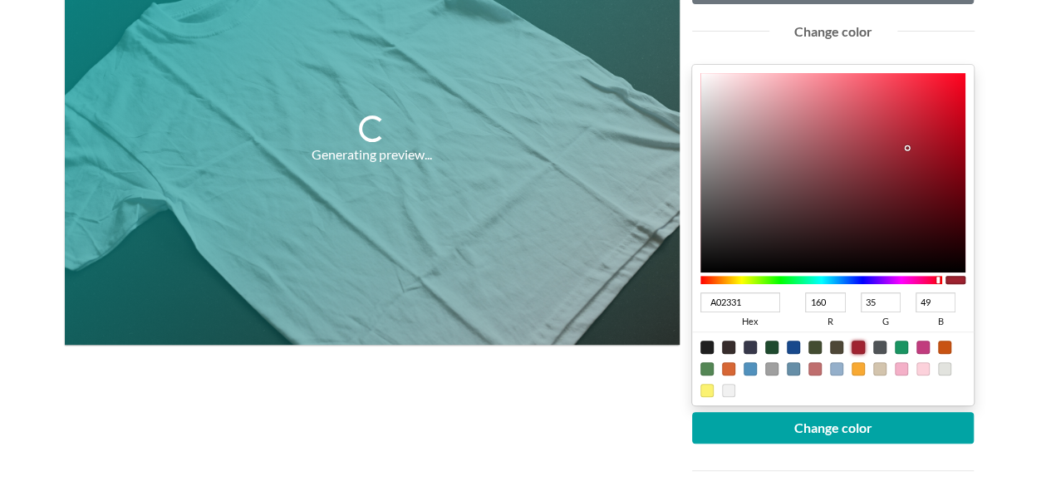
type input "5A0B14"
type input "90"
type input "11"
type input "20"
type input "58040D"
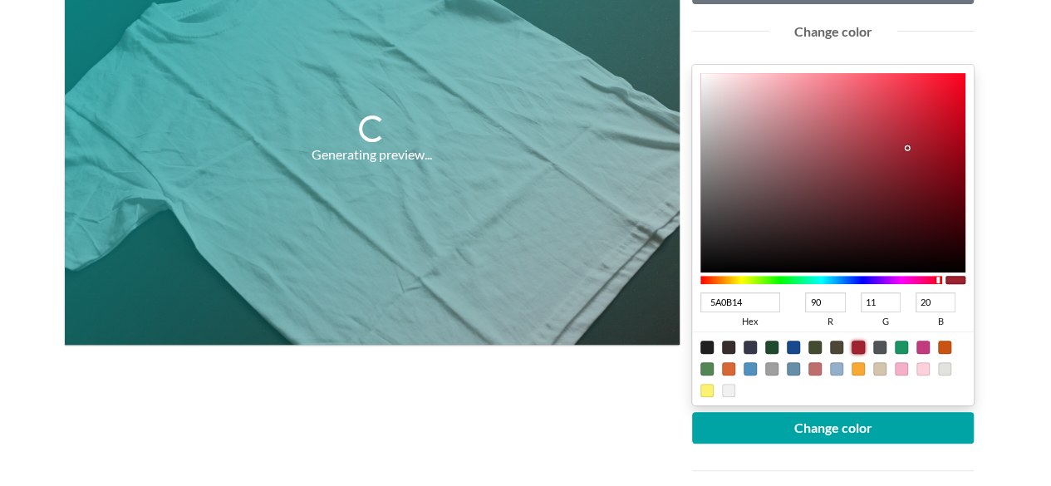
type input "88"
type input "4"
type input "13"
type input "570009"
type input "87"
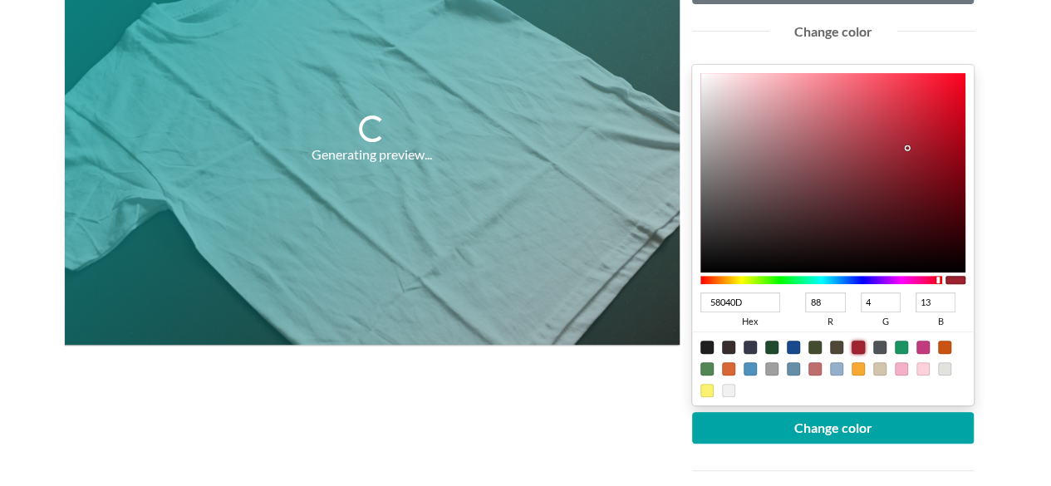
type input "0"
type input "9"
type input "540009"
type input "84"
type input "4F0009"
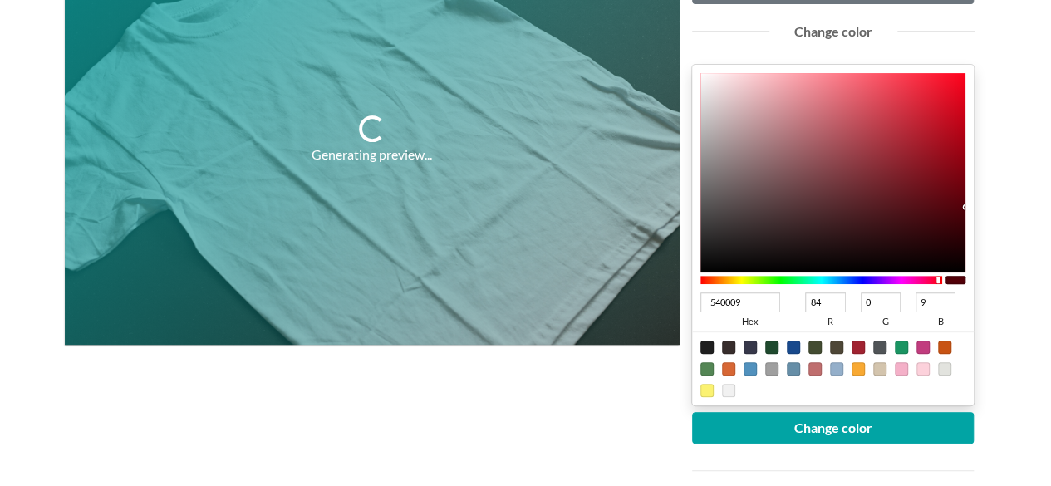
type input "79"
type input "4D0009"
type input "77"
type input "450008"
type input "69"
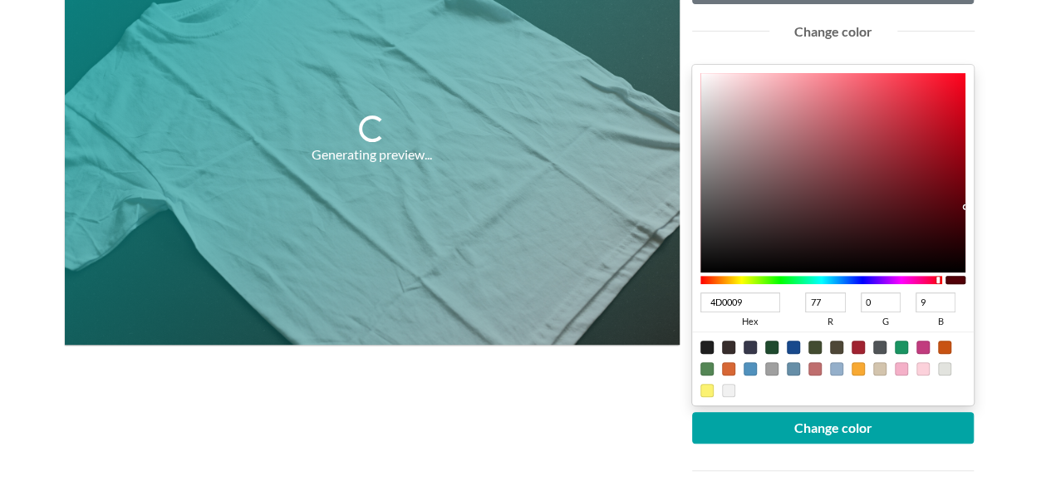
type input "8"
type input "440008"
type input "68"
type input "3E0007"
type input "62"
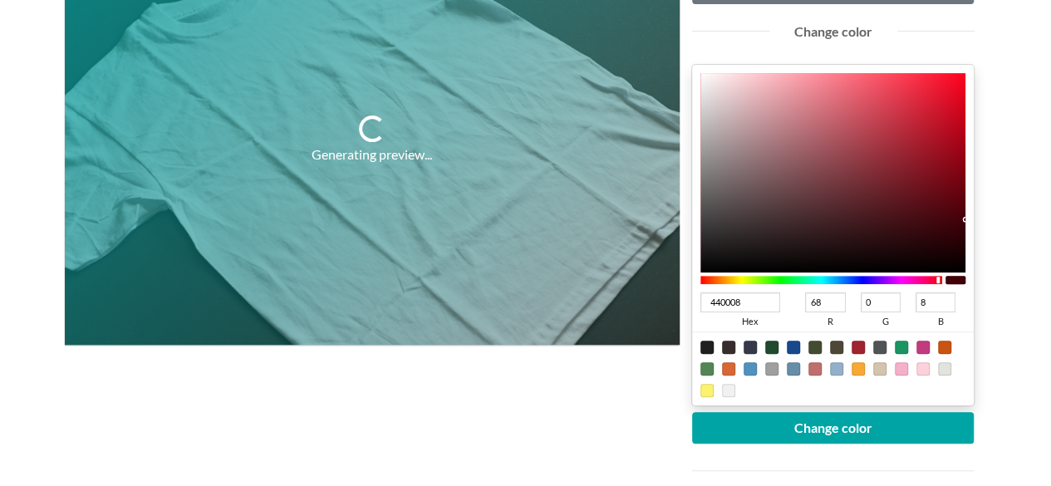
type input "7"
type input "3D0007"
type input "61"
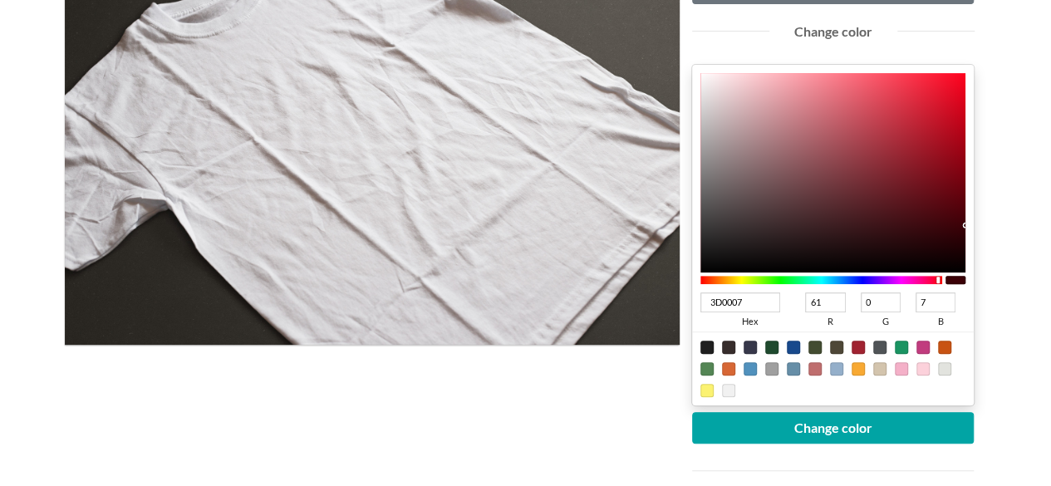
type input "3C0007"
type input "60"
type input "3E0007"
type input "62"
type input "3C0007"
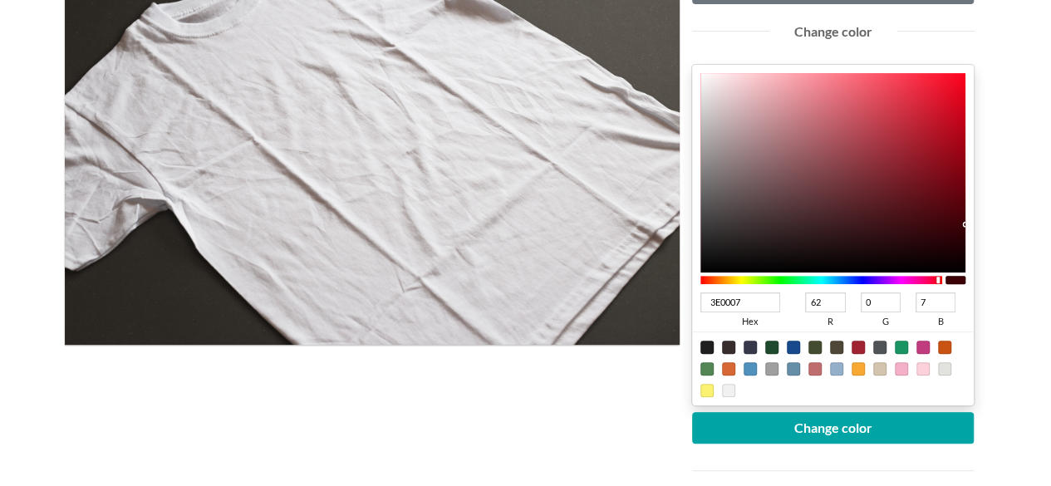
type input "60"
type input "3B0007"
type input "59"
type input "3A0007"
type input "58"
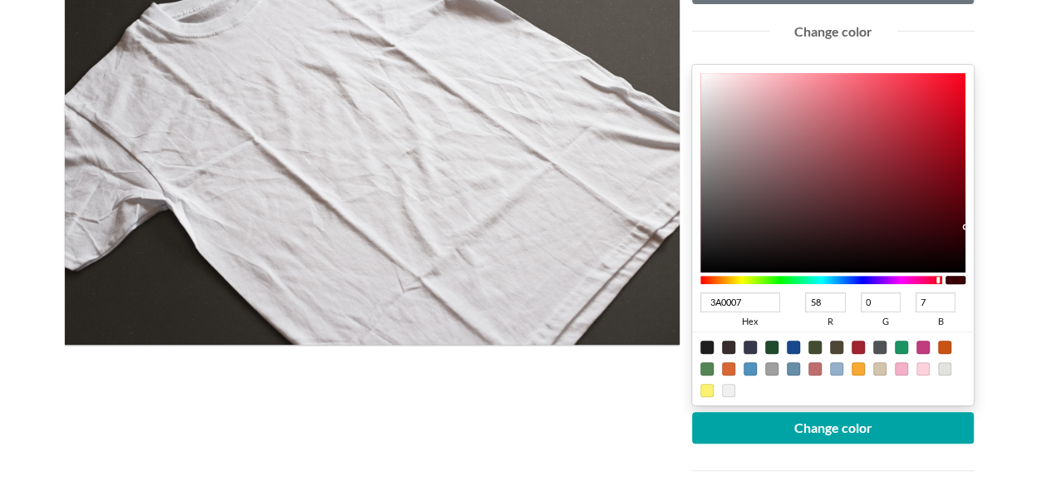
type input "390007"
type input "57"
type input "380007"
type input "56"
drag, startPoint x: 944, startPoint y: 201, endPoint x: 1017, endPoint y: 228, distance: 77.8
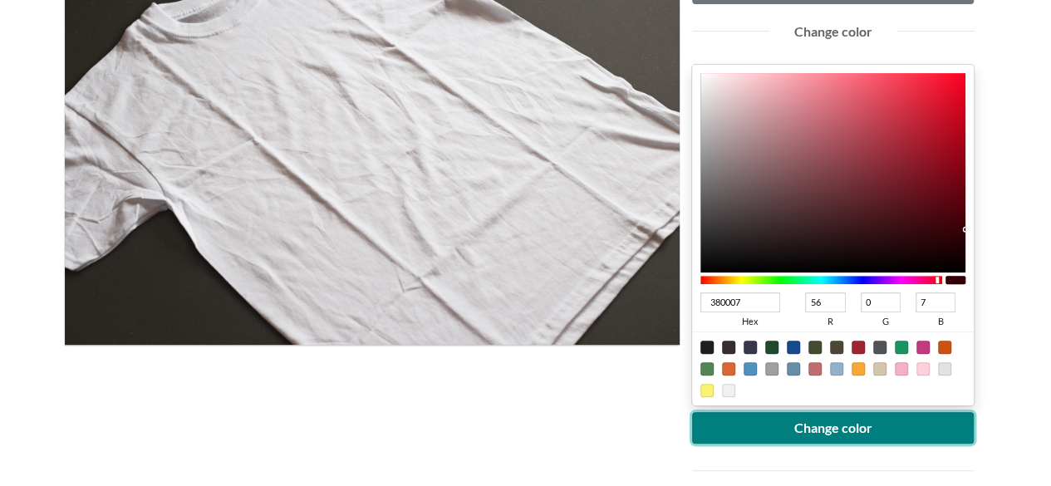
click at [817, 415] on button "Change color" at bounding box center [833, 428] width 282 height 32
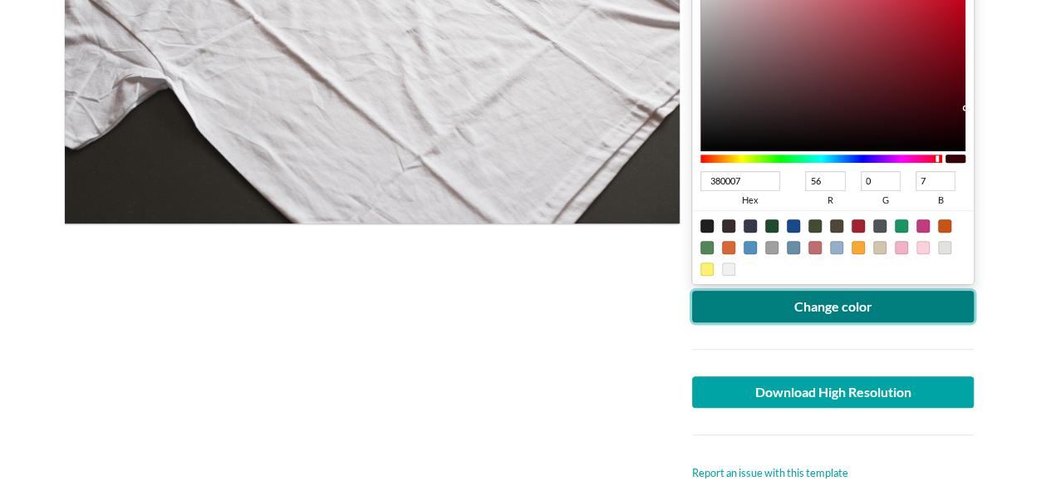
scroll to position [415, 0]
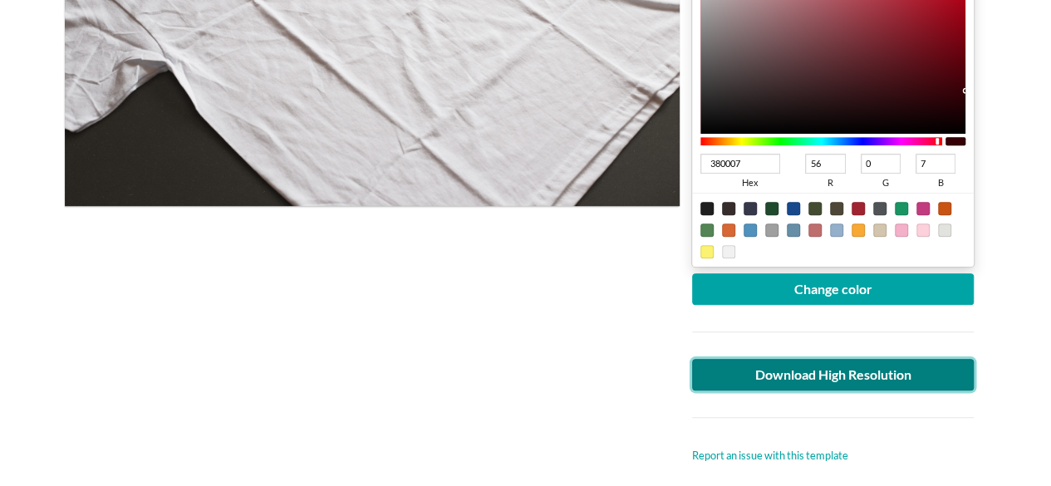
click at [773, 359] on link "Download High Resolution" at bounding box center [833, 375] width 282 height 32
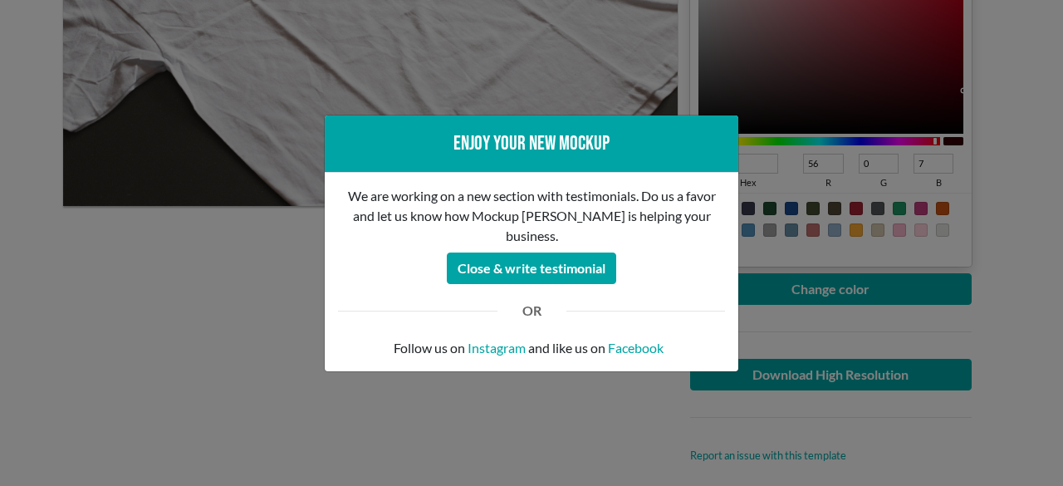
click at [341, 379] on div "Enjoy your new mockup We are working on a new section with testimonials. Do us …" at bounding box center [531, 243] width 1063 height 486
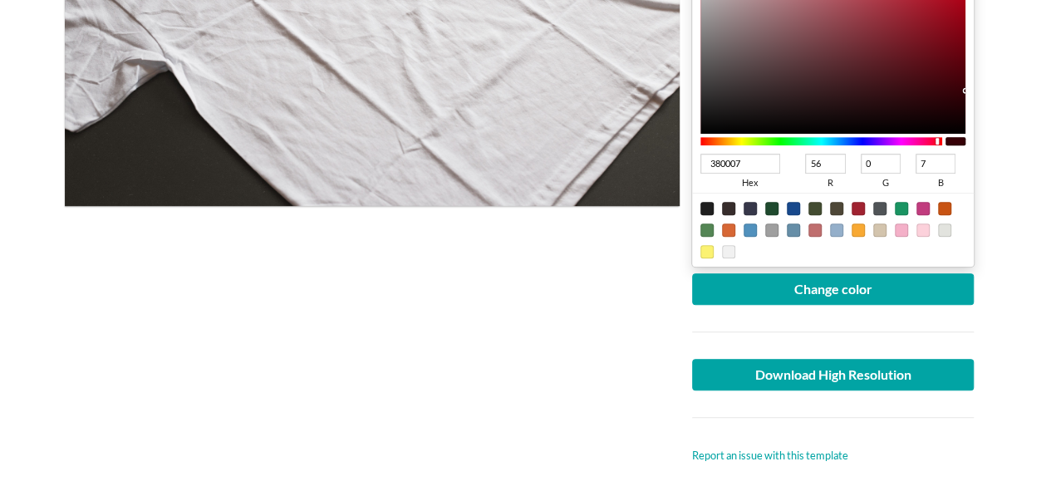
click at [515, 331] on div at bounding box center [372, 130] width 615 height 669
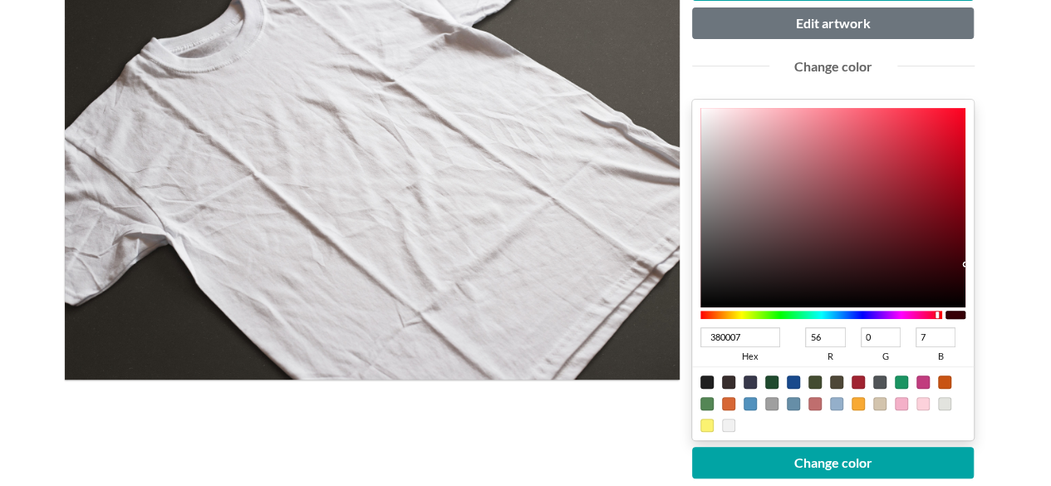
scroll to position [138, 0]
